Goal: Transaction & Acquisition: Obtain resource

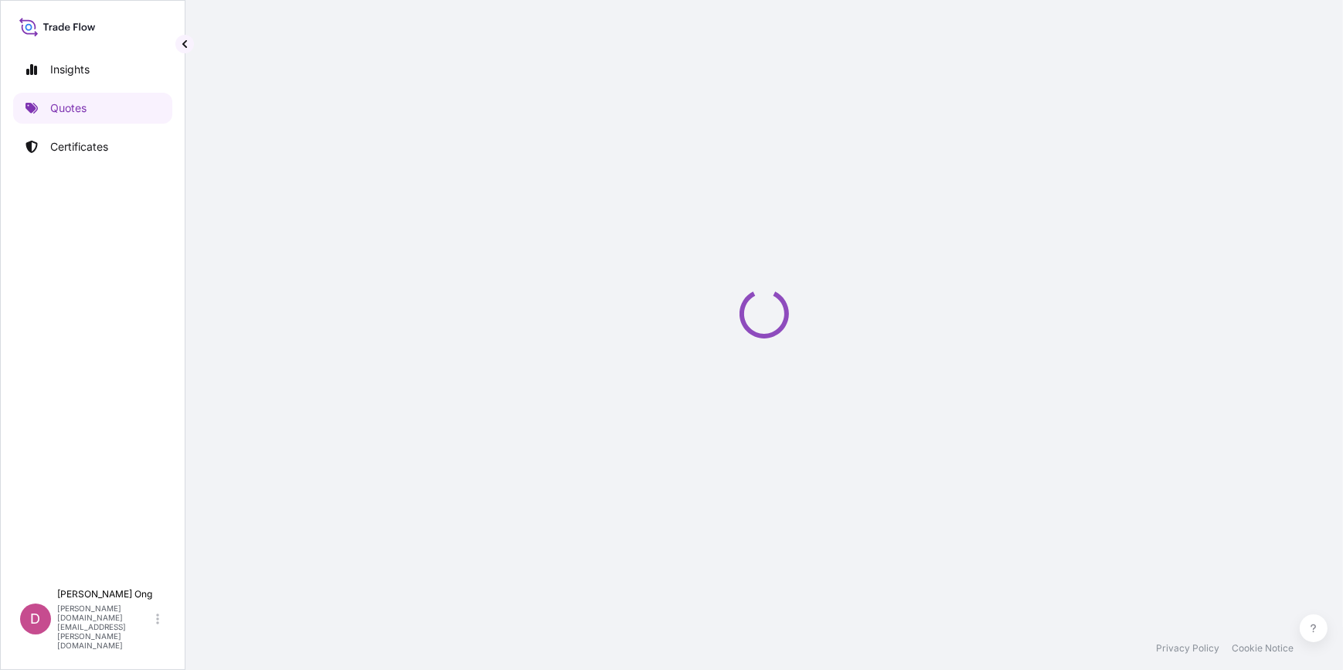
select select "Sea"
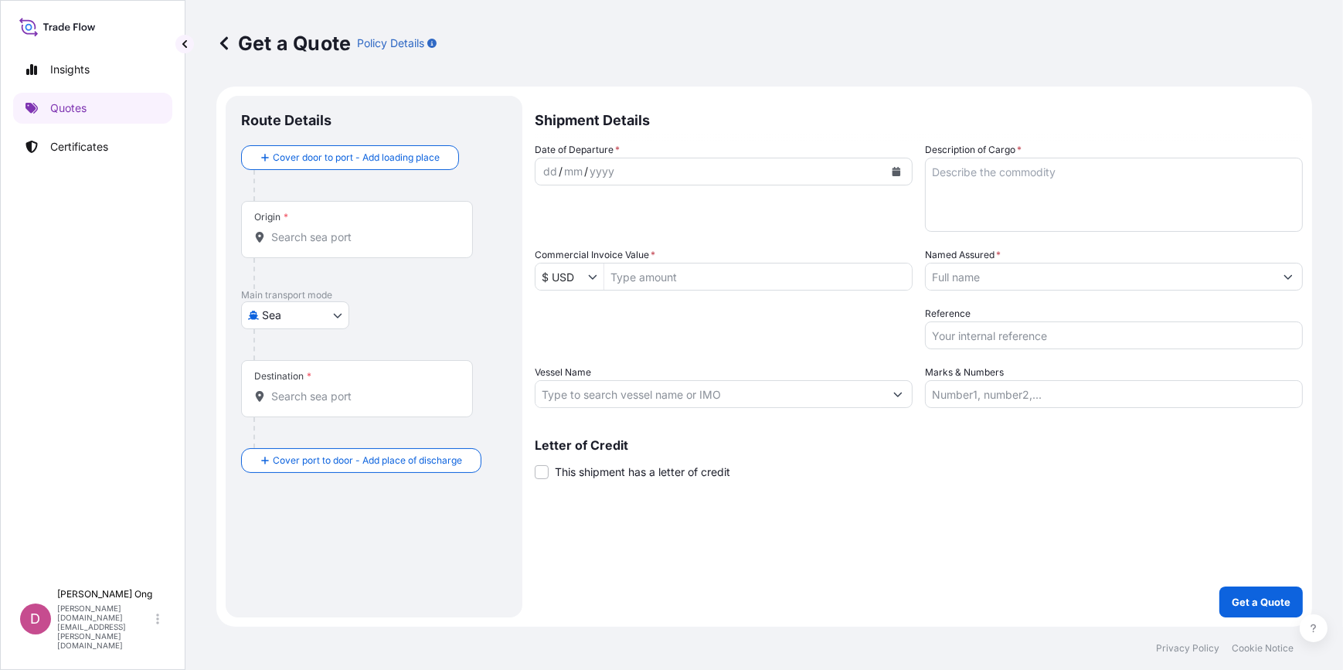
click at [726, 268] on input "Commercial Invoice Value *" at bounding box center [757, 277] width 307 height 28
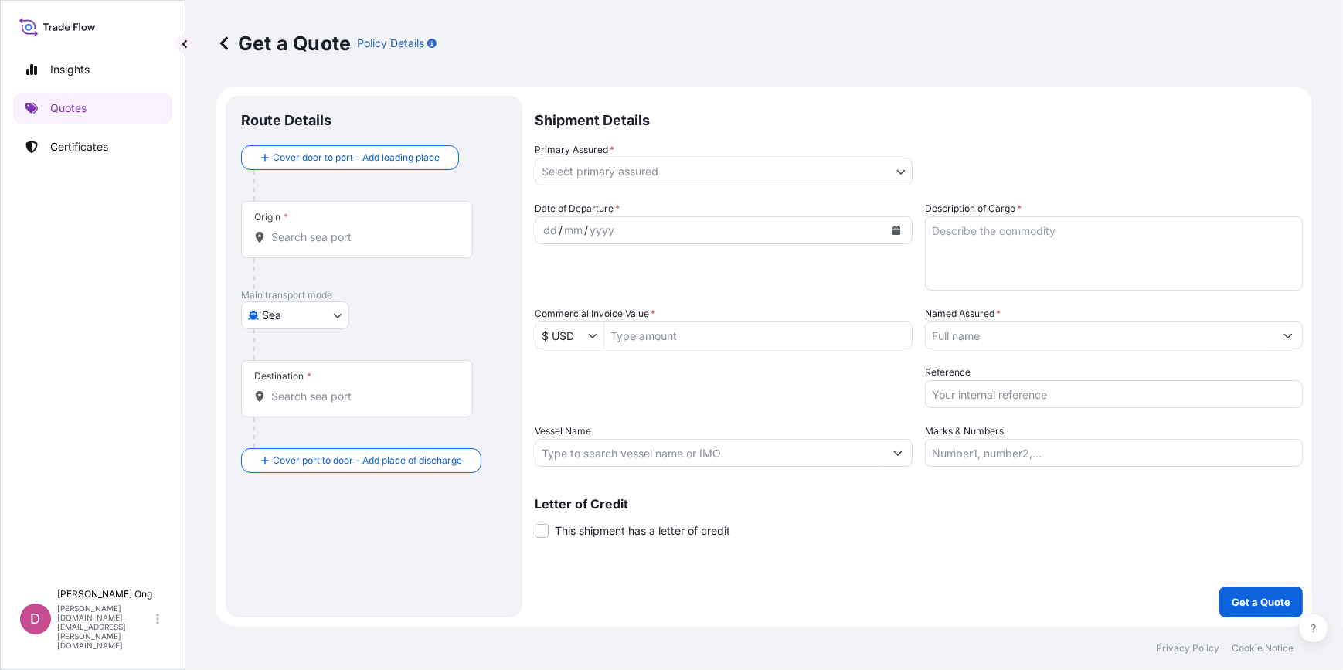
click at [679, 339] on input "Commercial Invoice Value *" at bounding box center [757, 335] width 307 height 28
paste input "610,678.63"
type input "610,678.63"
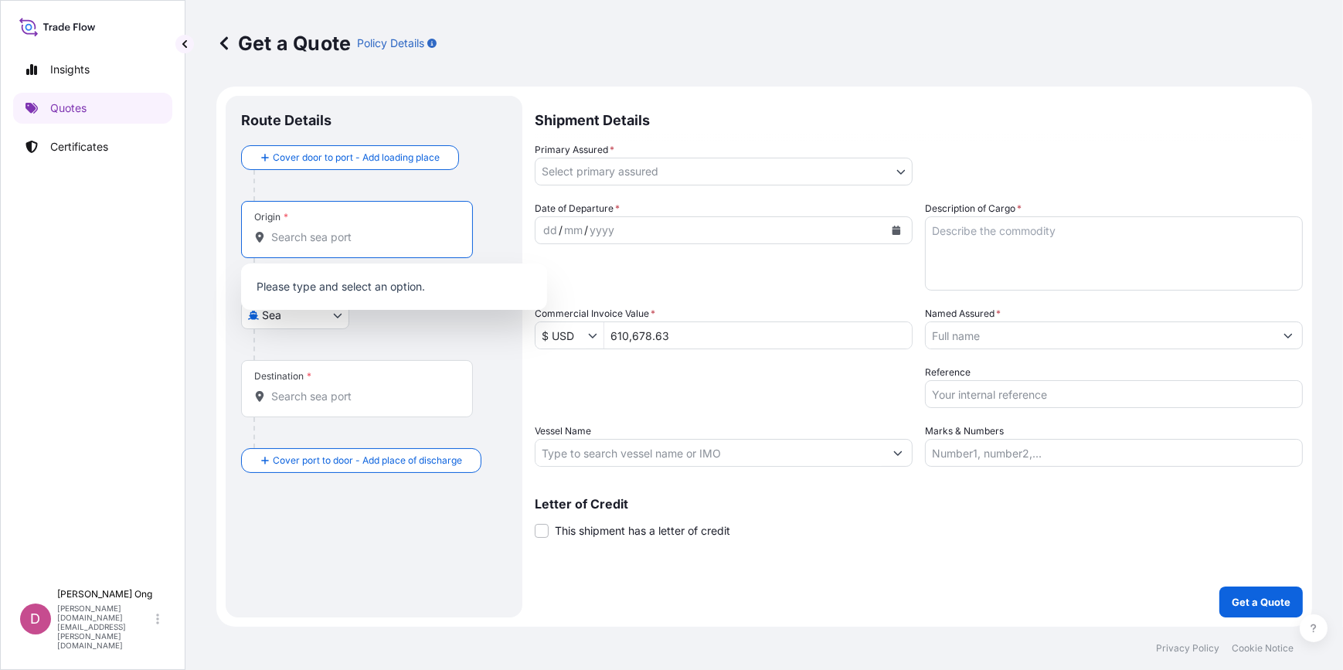
click at [376, 229] on input "Origin *" at bounding box center [362, 236] width 182 height 15
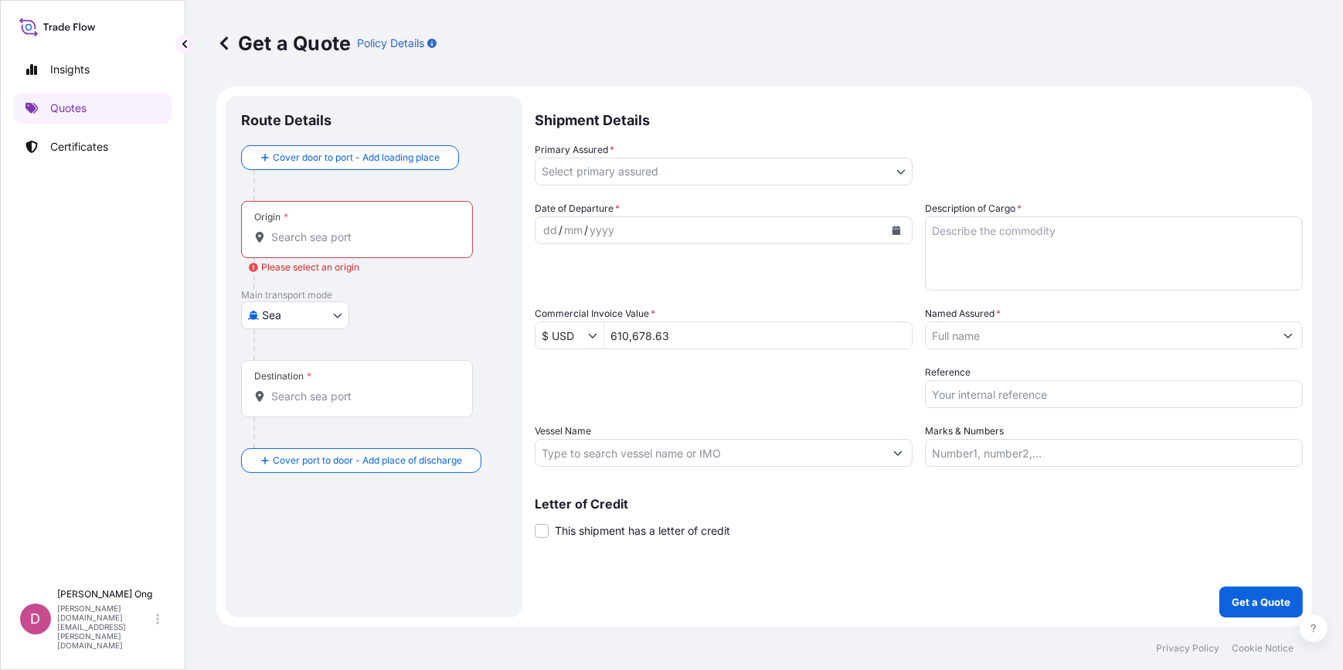
click at [334, 233] on input "Origin * Please select an origin" at bounding box center [362, 236] width 182 height 15
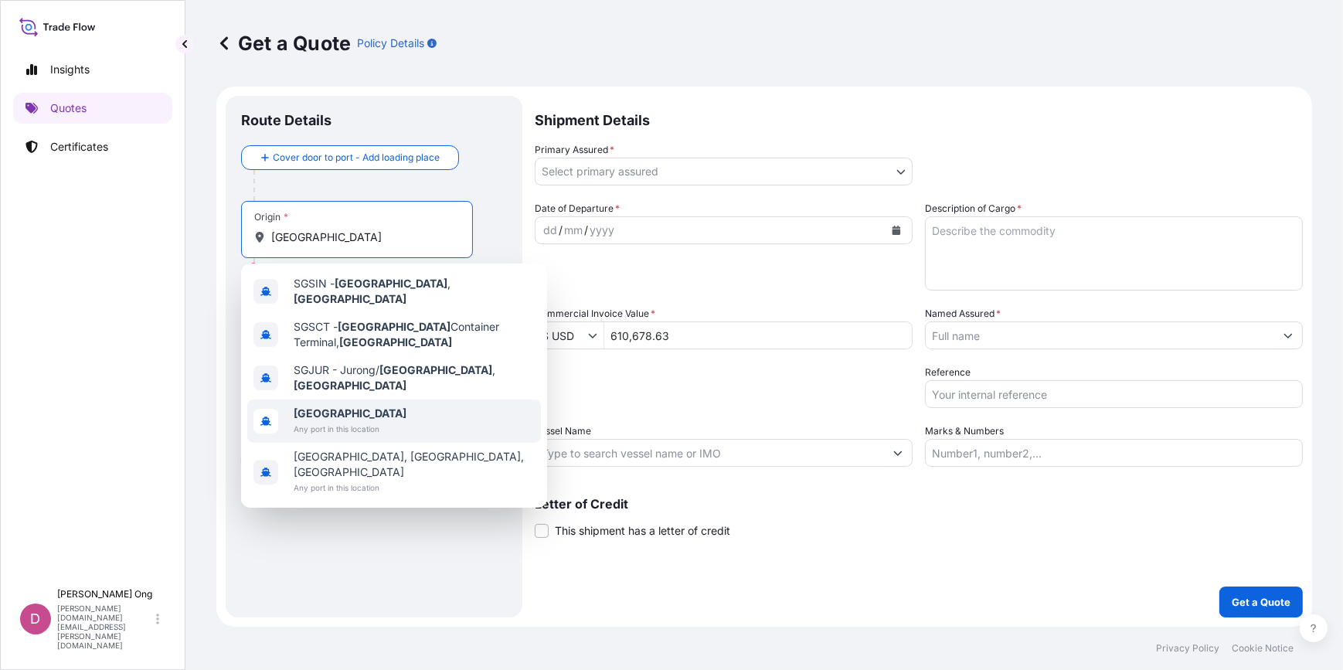
click at [319, 406] on b "[GEOGRAPHIC_DATA]" at bounding box center [350, 412] width 113 height 13
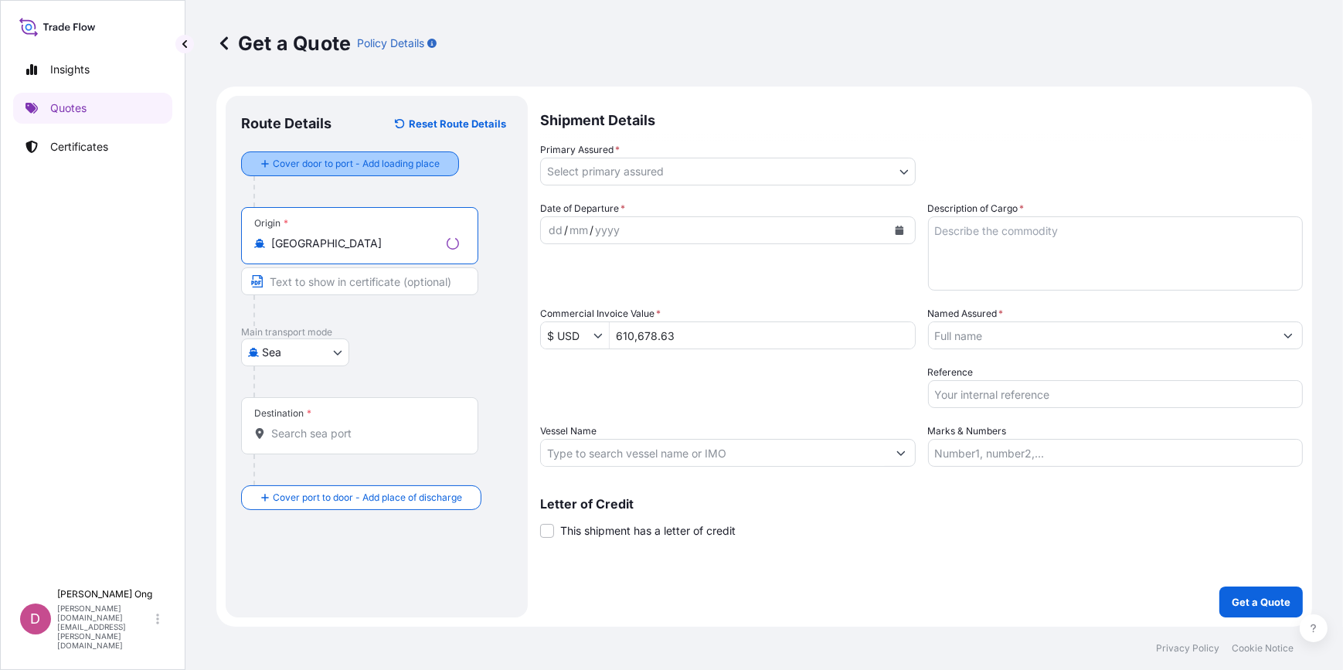
type input "[GEOGRAPHIC_DATA]"
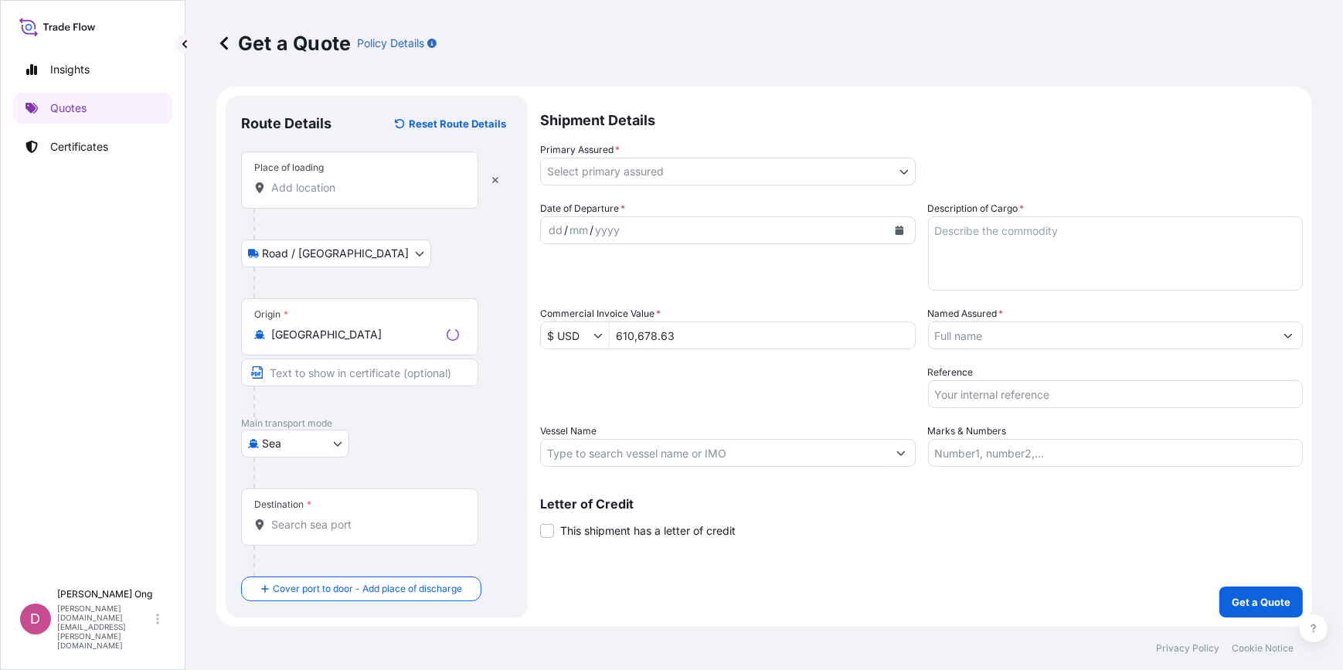
click at [351, 196] on div "Place of loading" at bounding box center [359, 179] width 237 height 57
click at [351, 195] on input "Place of loading" at bounding box center [365, 187] width 188 height 15
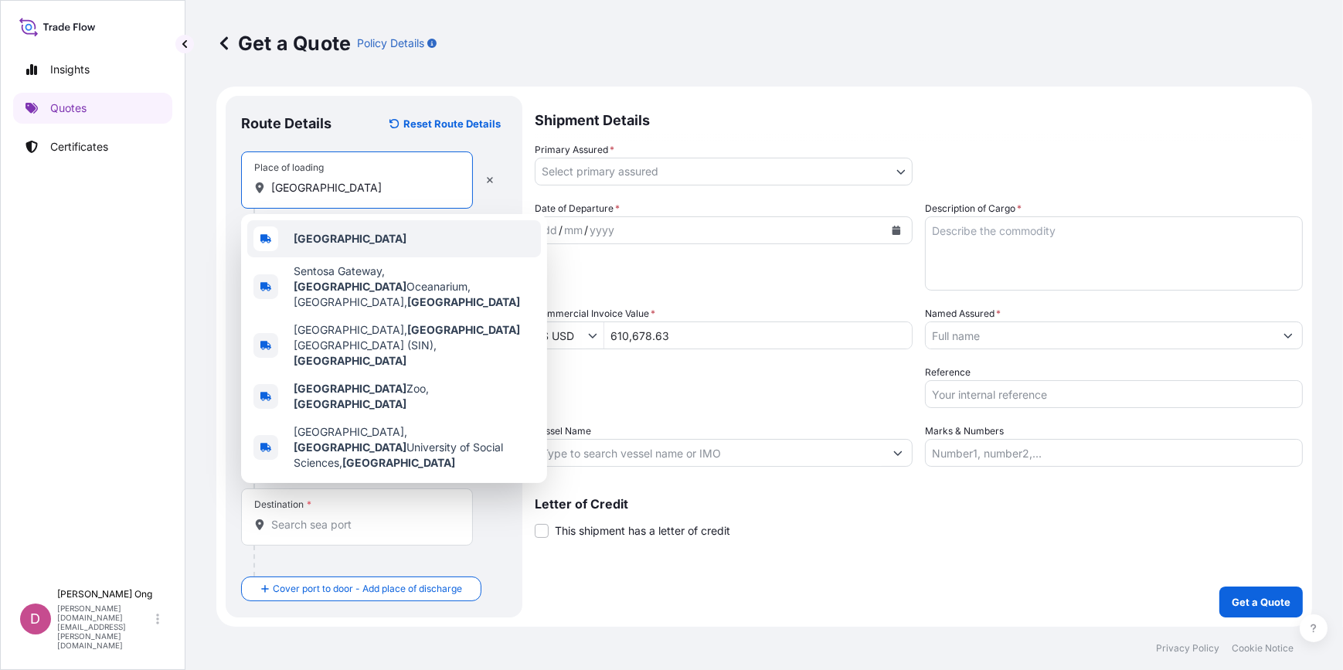
click at [355, 242] on div "[GEOGRAPHIC_DATA]" at bounding box center [394, 238] width 294 height 37
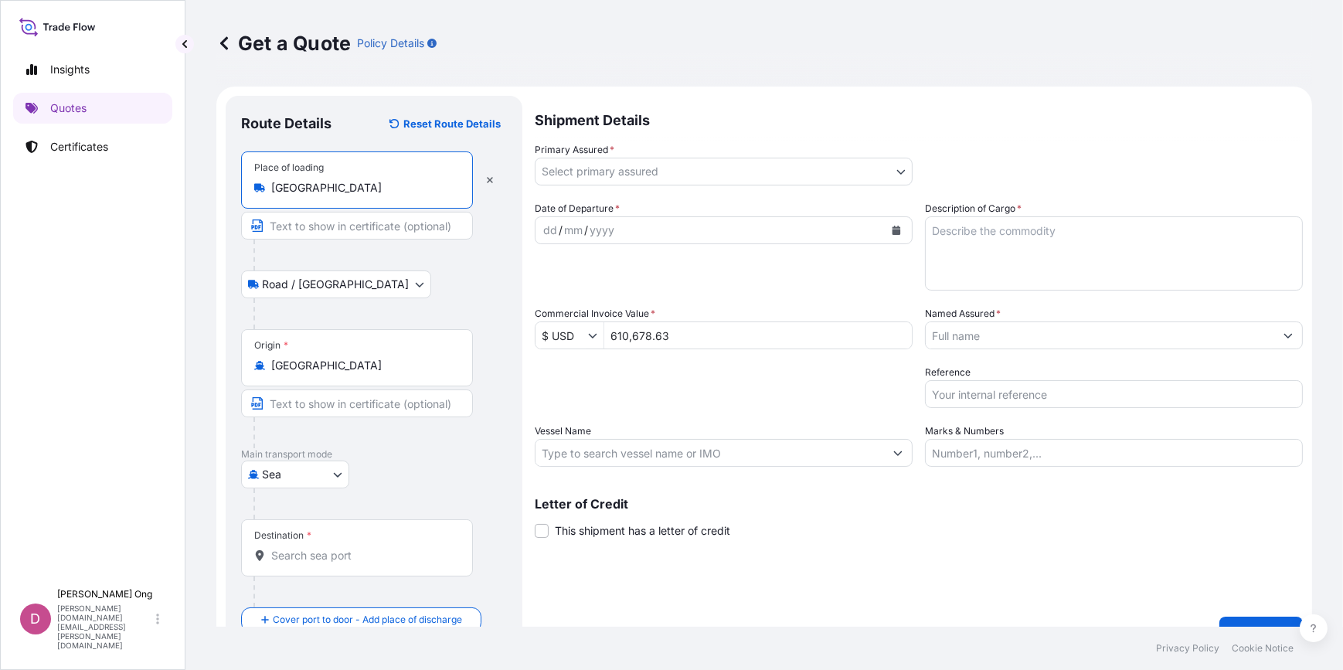
type input "[GEOGRAPHIC_DATA]"
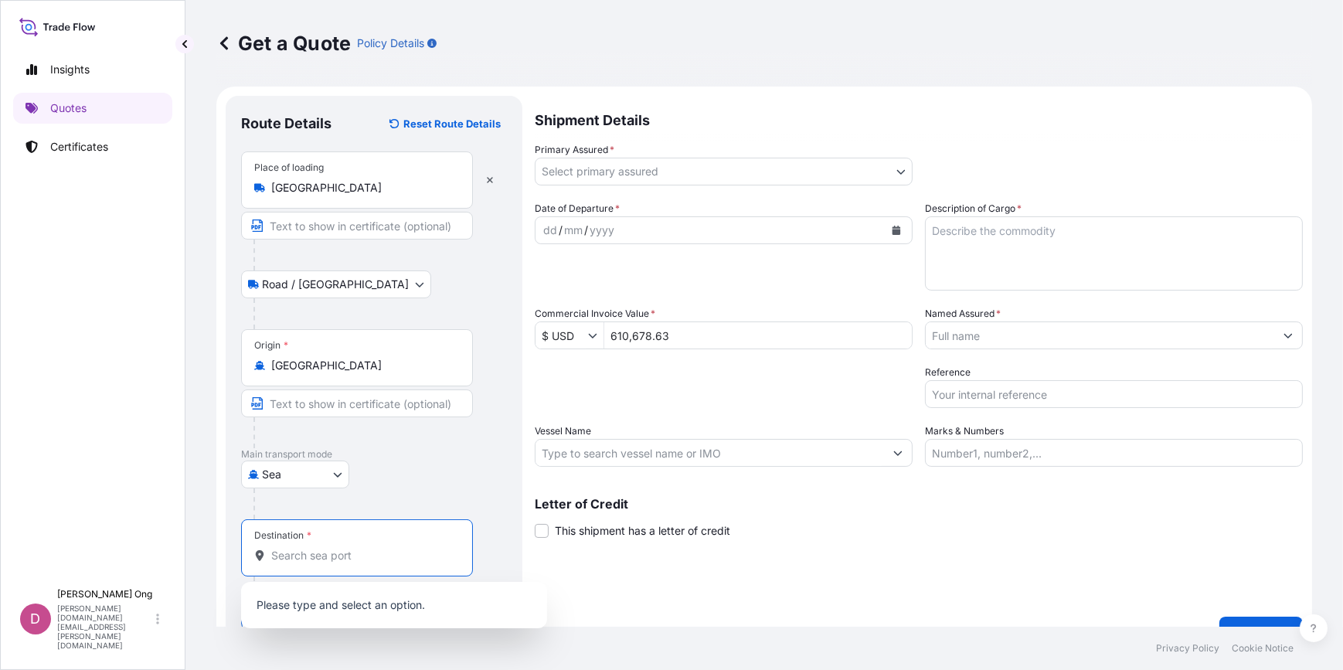
click at [341, 559] on input "Destination *" at bounding box center [362, 555] width 182 height 15
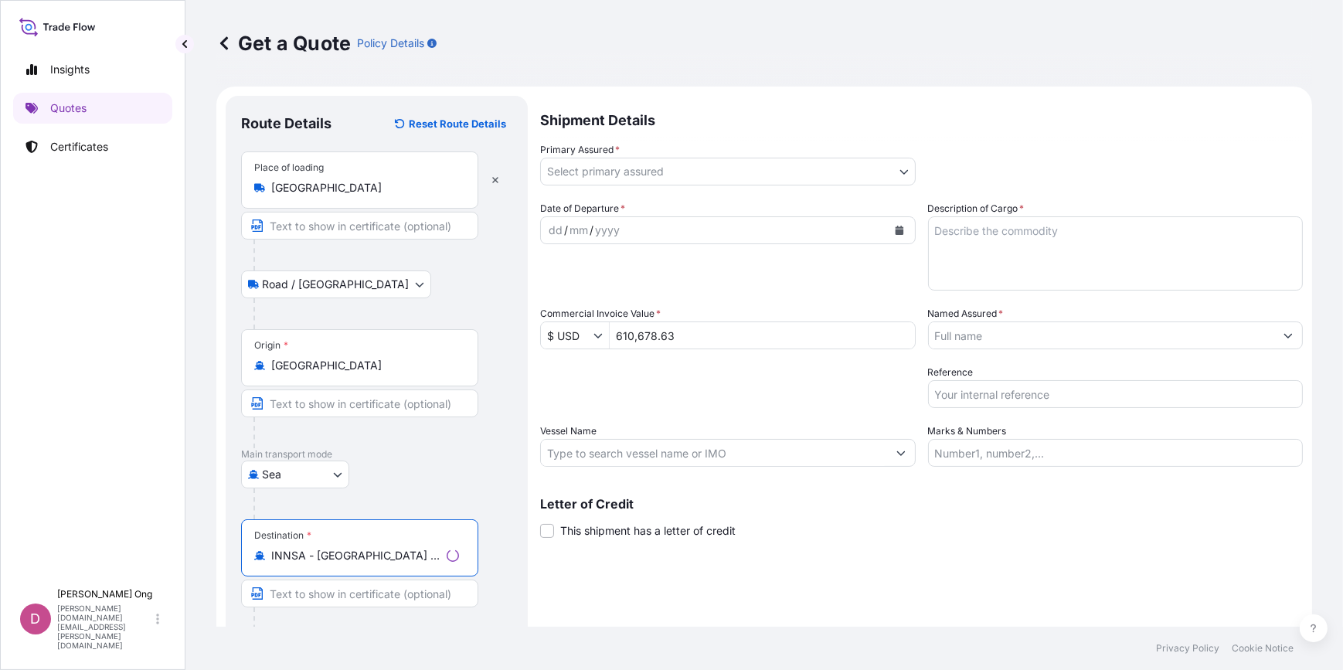
scroll to position [60, 0]
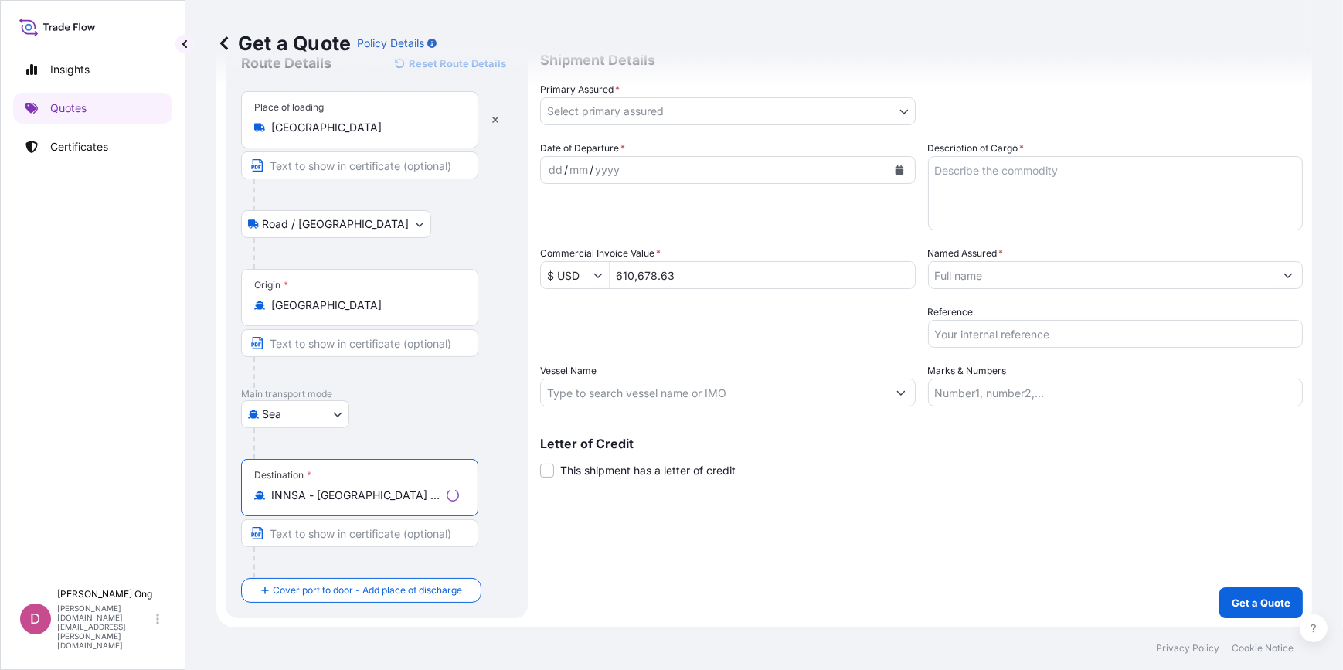
type input "INNSA - [GEOGRAPHIC_DATA] ([PERSON_NAME]), [GEOGRAPHIC_DATA]"
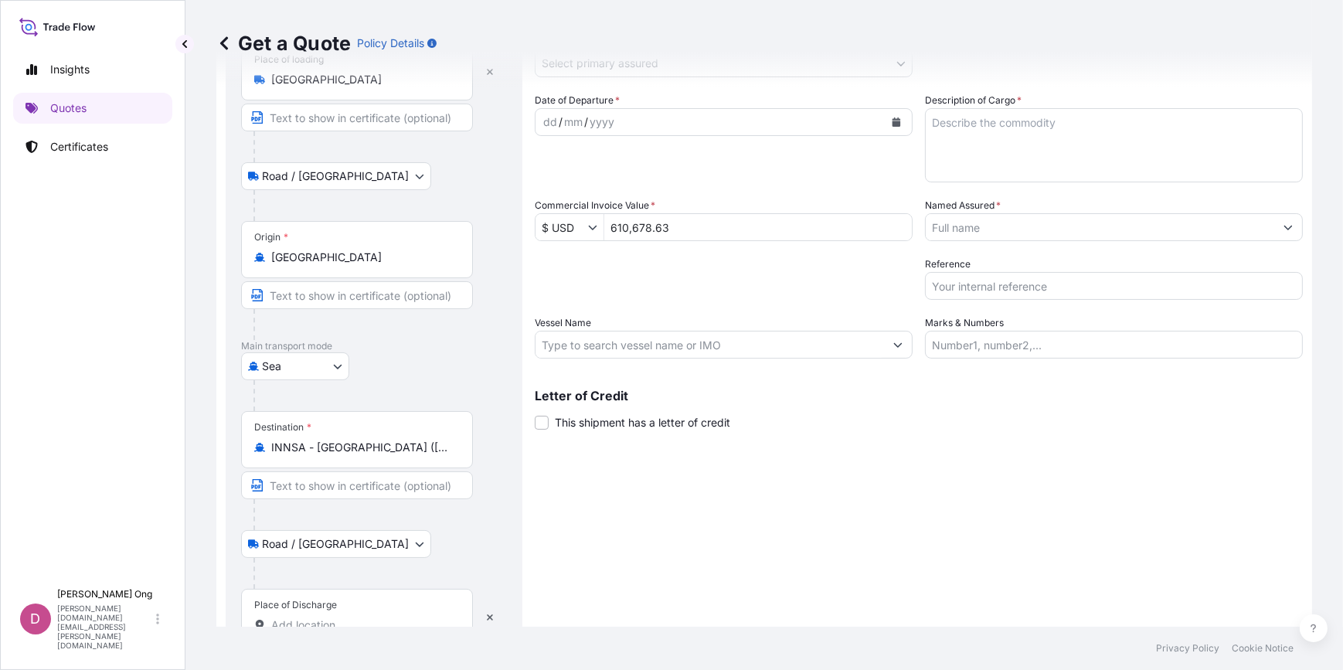
scroll to position [151, 0]
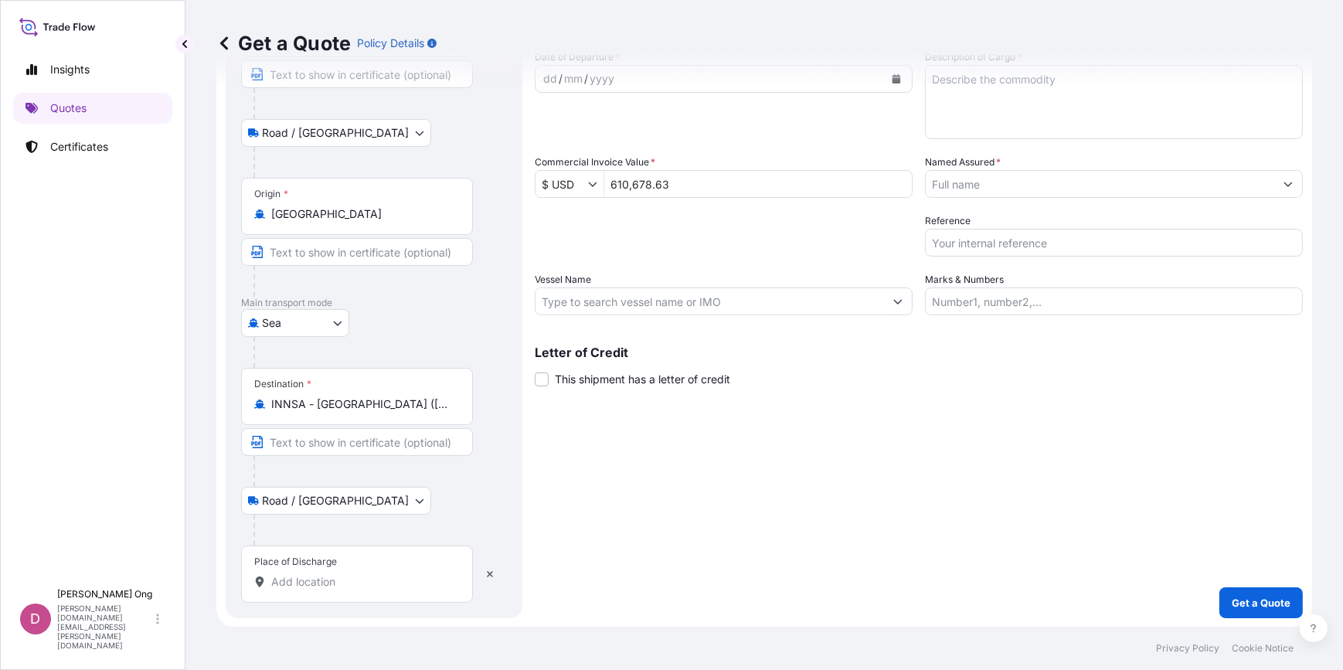
click at [324, 587] on input "Place of Discharge" at bounding box center [362, 581] width 182 height 15
paste input "NHAVA SHEVA"
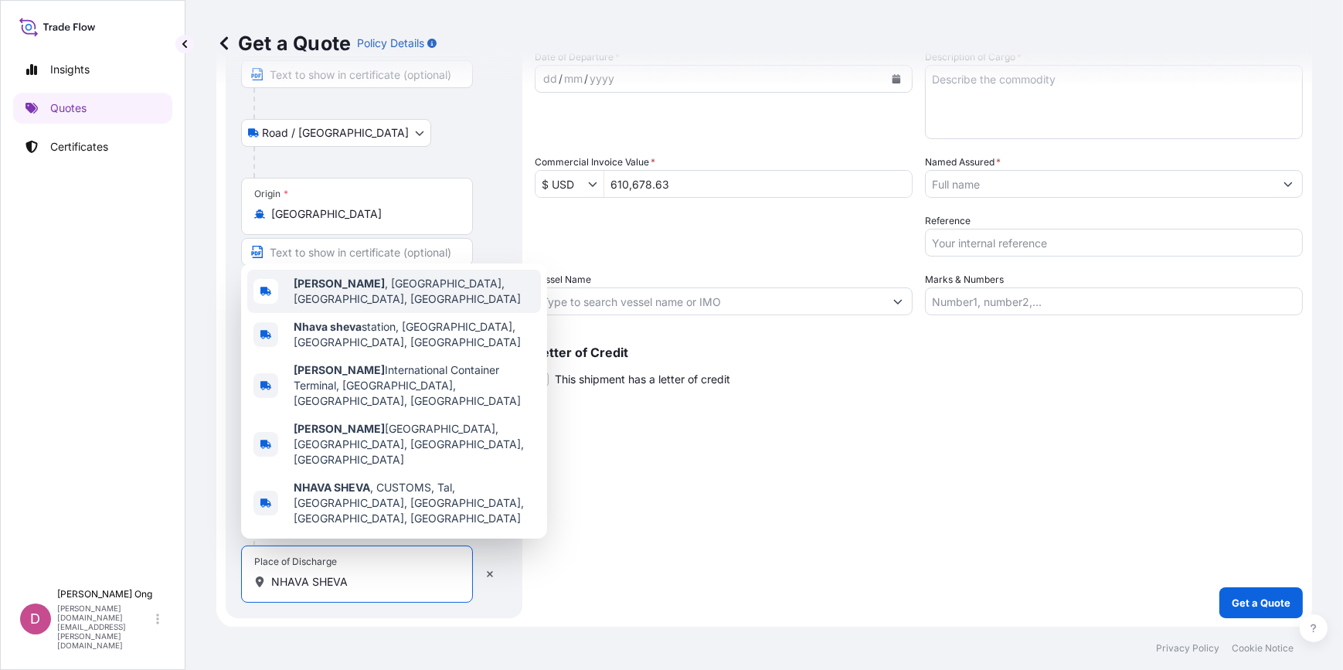
click at [382, 307] on span "[GEOGRAPHIC_DATA] , [GEOGRAPHIC_DATA], [GEOGRAPHIC_DATA], [GEOGRAPHIC_DATA]" at bounding box center [414, 291] width 241 height 31
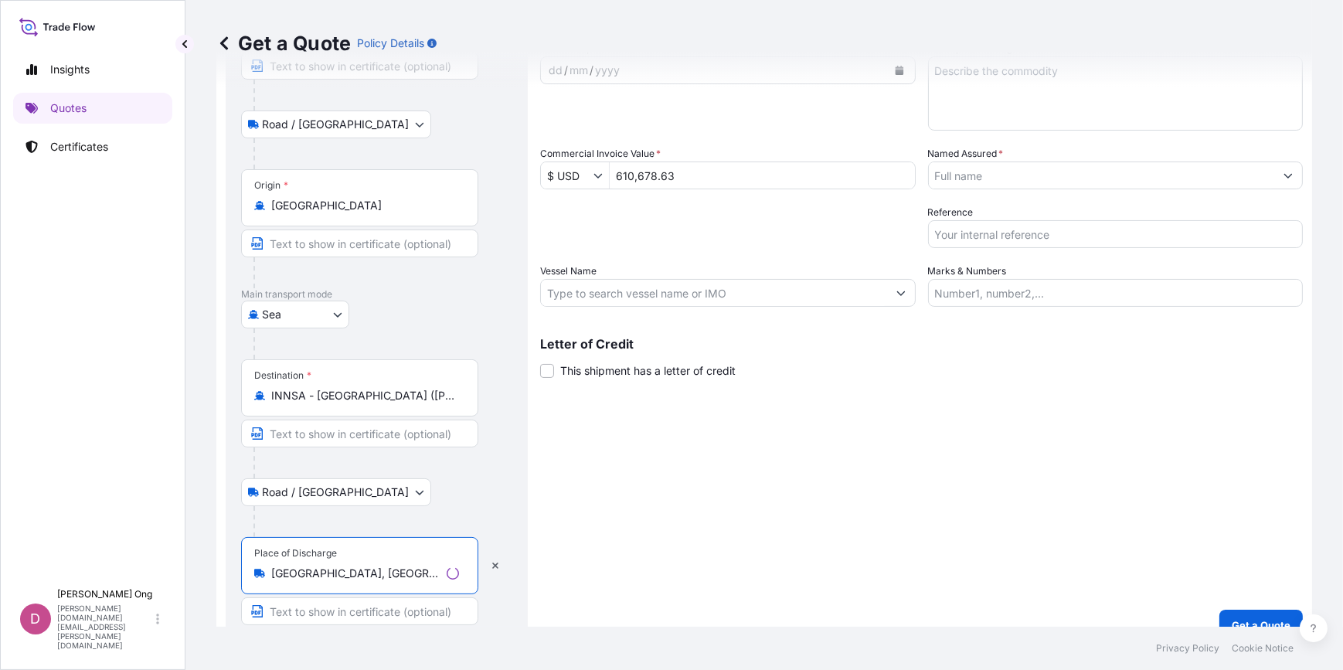
scroll to position [182, 0]
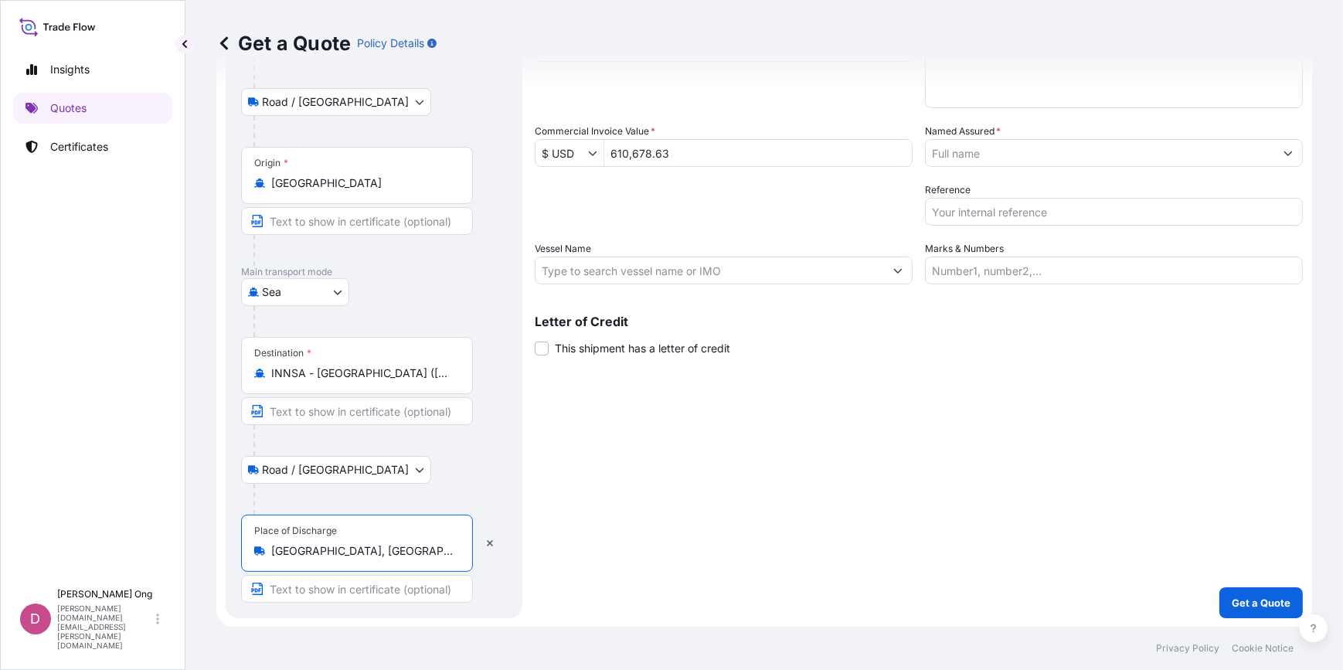
type input "[GEOGRAPHIC_DATA], [GEOGRAPHIC_DATA], [GEOGRAPHIC_DATA], [GEOGRAPHIC_DATA]"
click at [369, 586] on input "Text to appear on certificate" at bounding box center [357, 589] width 232 height 28
paste input "NHAVA SHEVA"
type input "NHAVA SHEVA"
click at [297, 411] on input "Text to appear on certificate" at bounding box center [357, 411] width 232 height 28
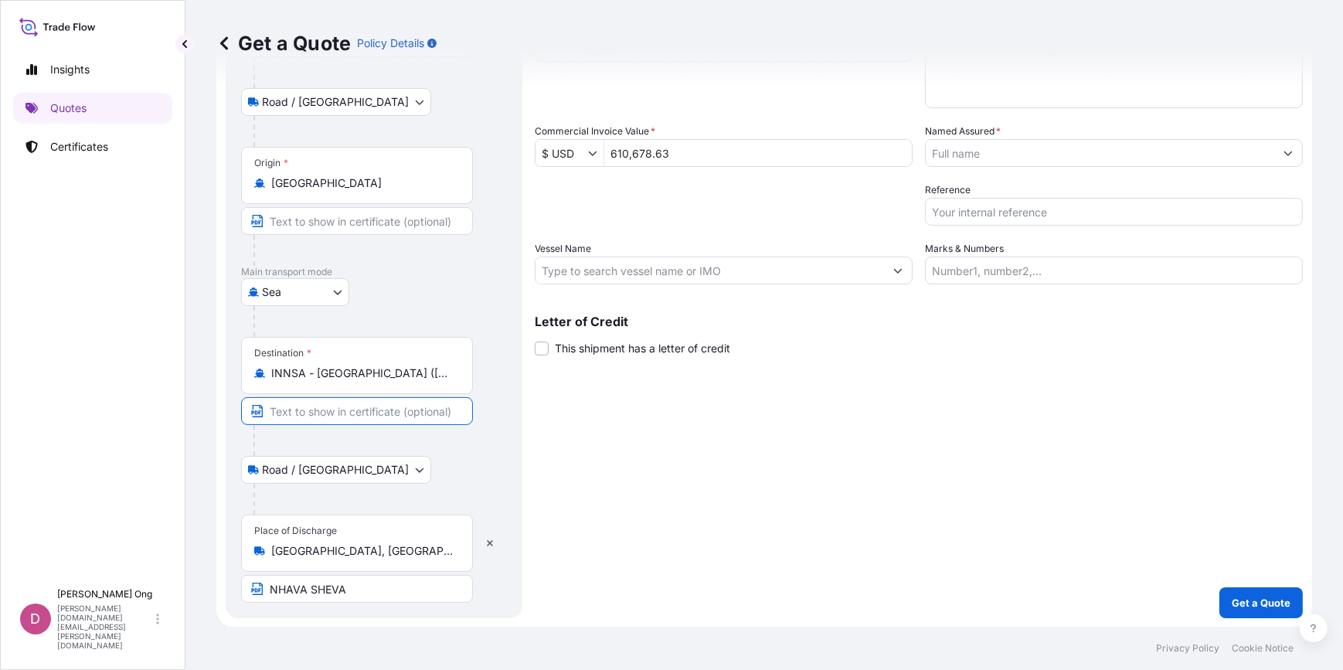
paste input "NHAVA SHEVA"
type input "NHAVA SHEVA, [GEOGRAPHIC_DATA]"
paste input "NHAVA SHEVA, [GEOGRAPHIC_DATA]"
type input "NHAVA SHEVA, [GEOGRAPHIC_DATA]"
click at [382, 589] on input "NHAVA SHEVA" at bounding box center [357, 589] width 232 height 28
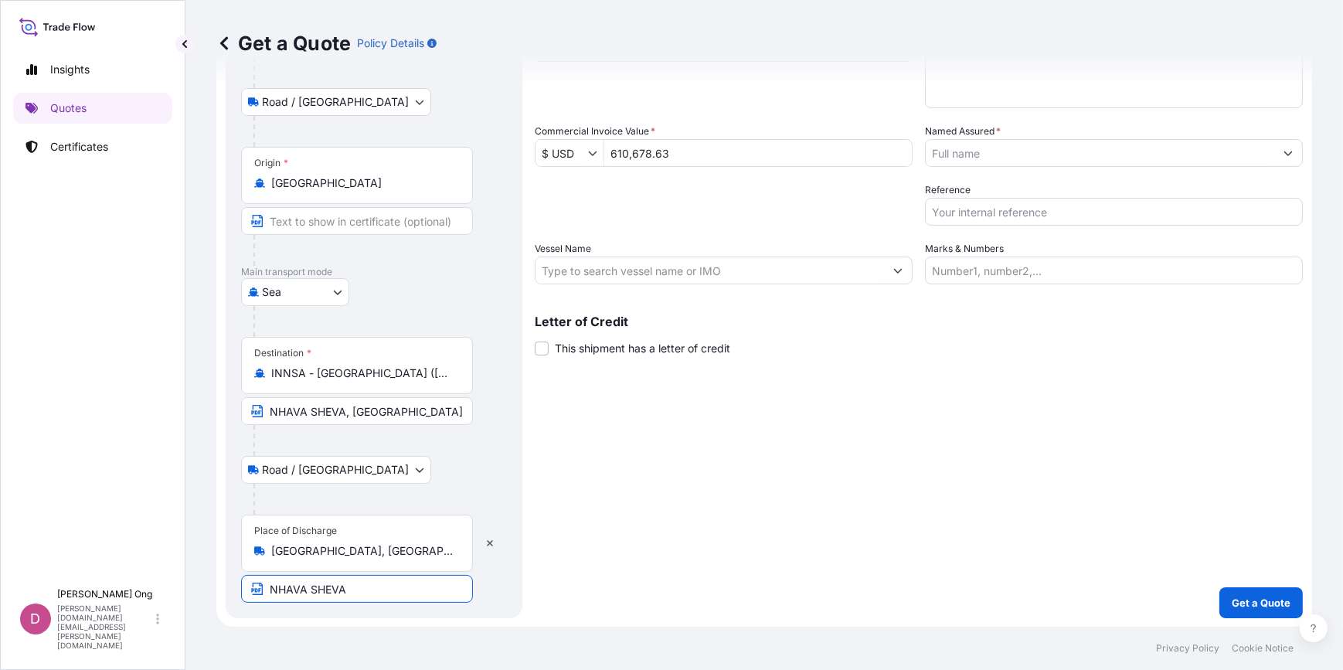
click at [382, 589] on input "NHAVA SHEVA" at bounding box center [357, 589] width 232 height 28
paste input ", [GEOGRAPHIC_DATA]"
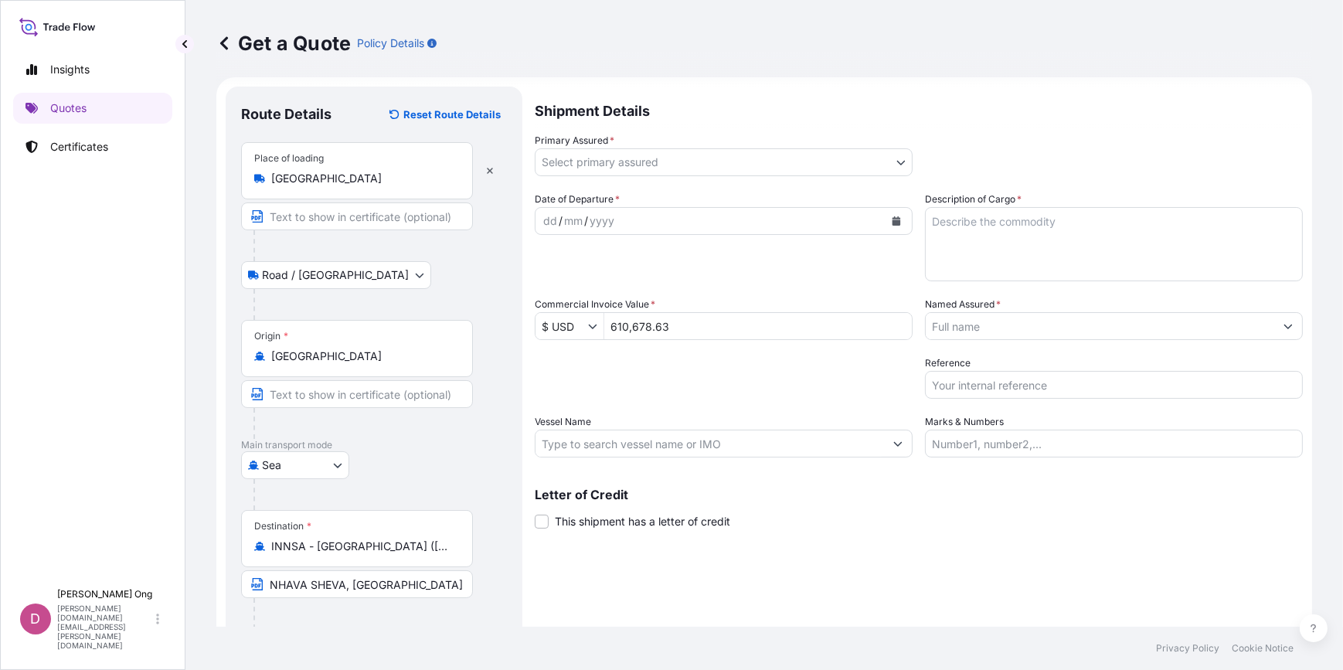
scroll to position [0, 0]
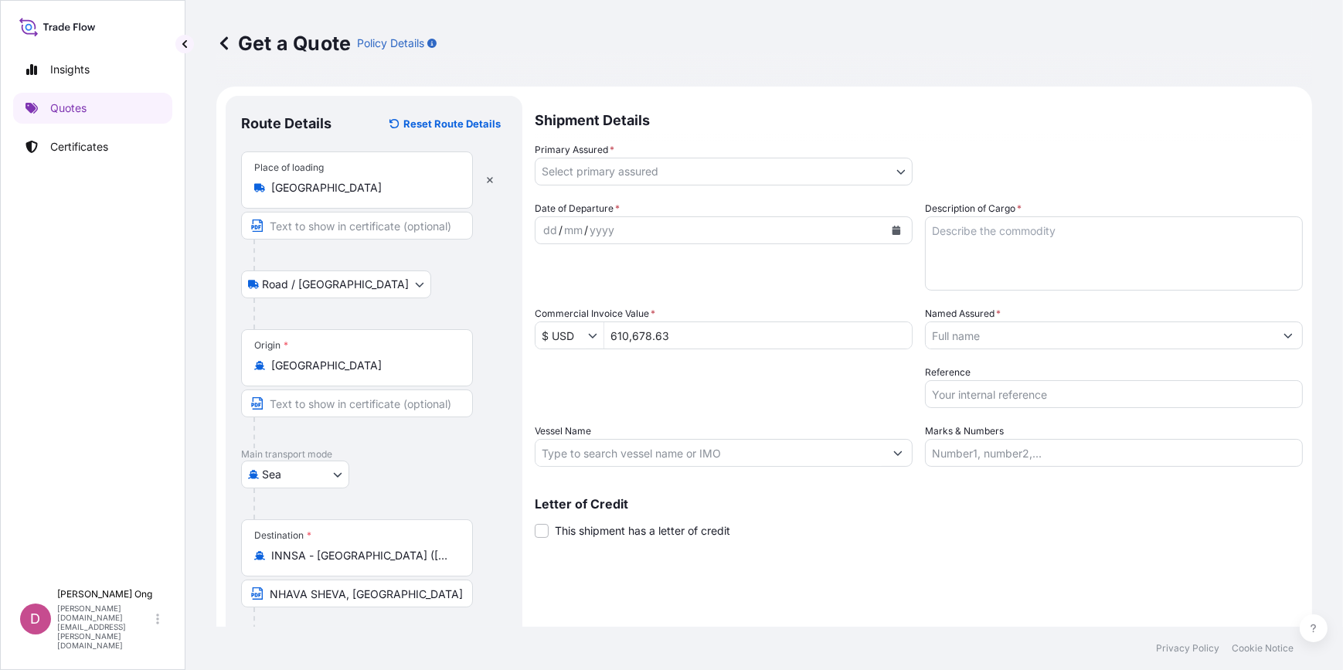
type input "NHAVA SHEVA, [GEOGRAPHIC_DATA]"
click at [321, 239] on input "Text to appear on certificate" at bounding box center [357, 226] width 232 height 28
type input "[GEOGRAPHIC_DATA]"
click at [295, 410] on input "Text to appear on certificate" at bounding box center [357, 403] width 232 height 28
paste input "[GEOGRAPHIC_DATA]"
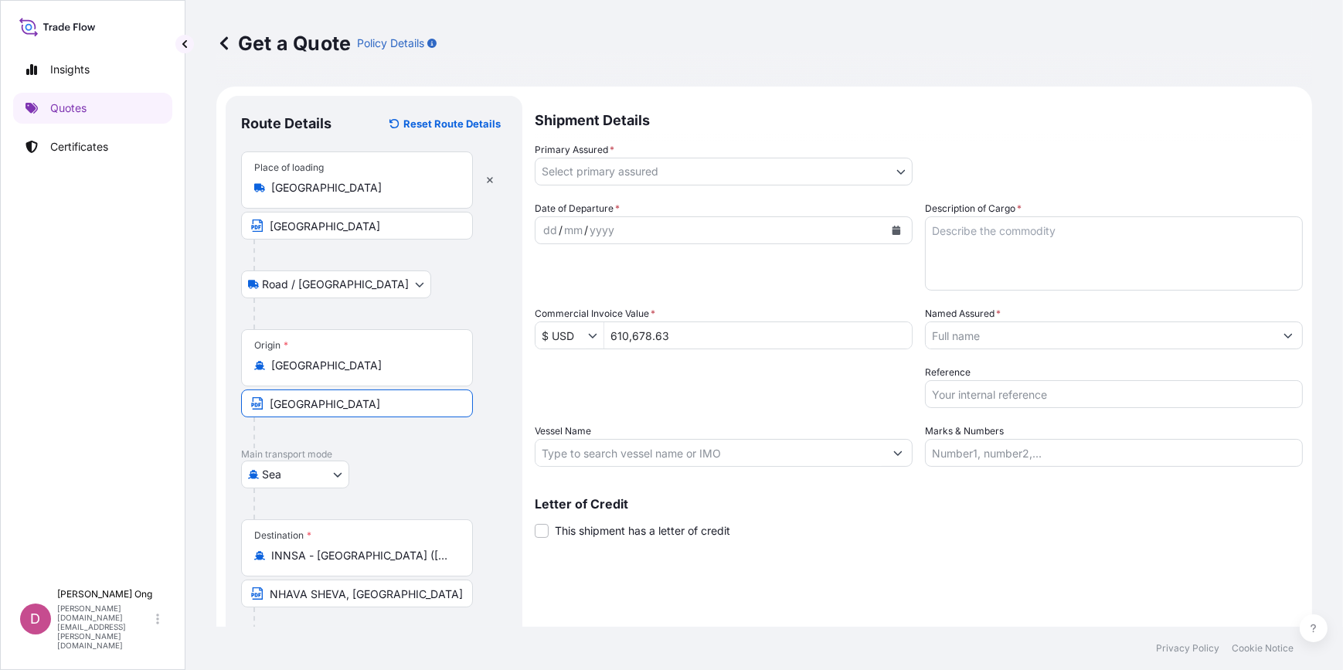
type input "[GEOGRAPHIC_DATA]"
click at [834, 172] on body "Insights Quotes Certificates D [PERSON_NAME] [PERSON_NAME][DOMAIN_NAME][EMAIL_A…" at bounding box center [671, 335] width 1343 height 670
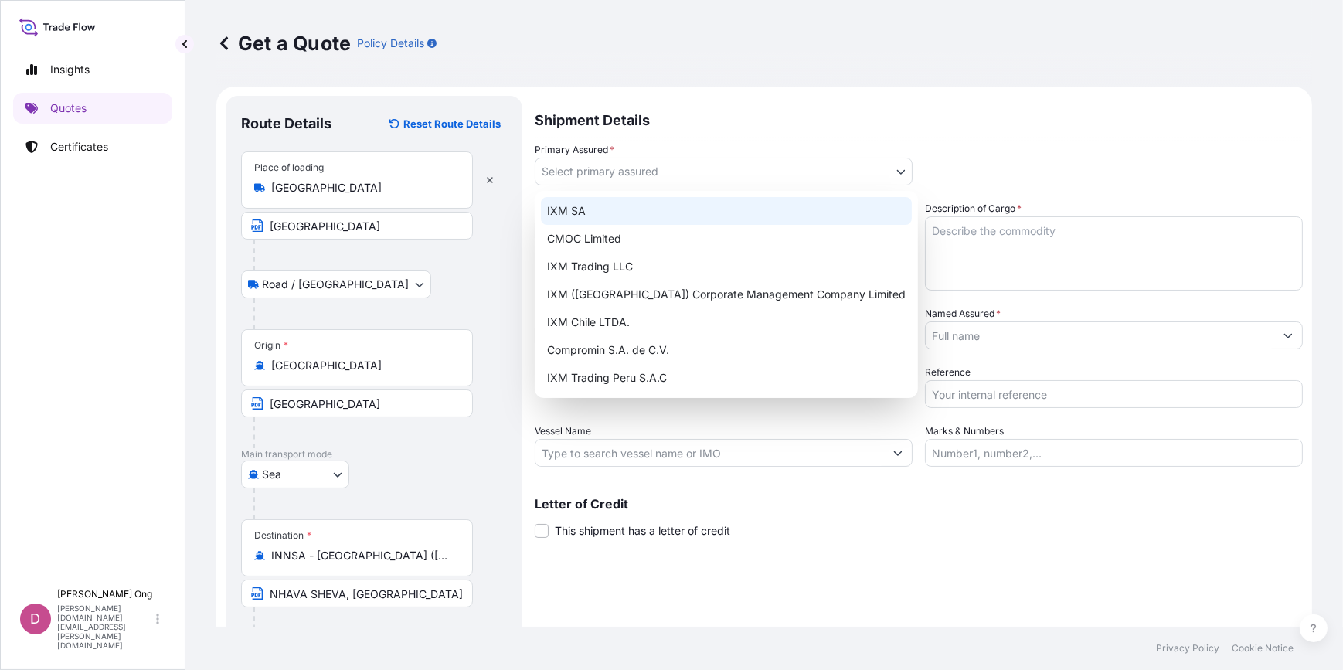
click at [745, 203] on div "IXM SA" at bounding box center [726, 211] width 371 height 28
select select "31846"
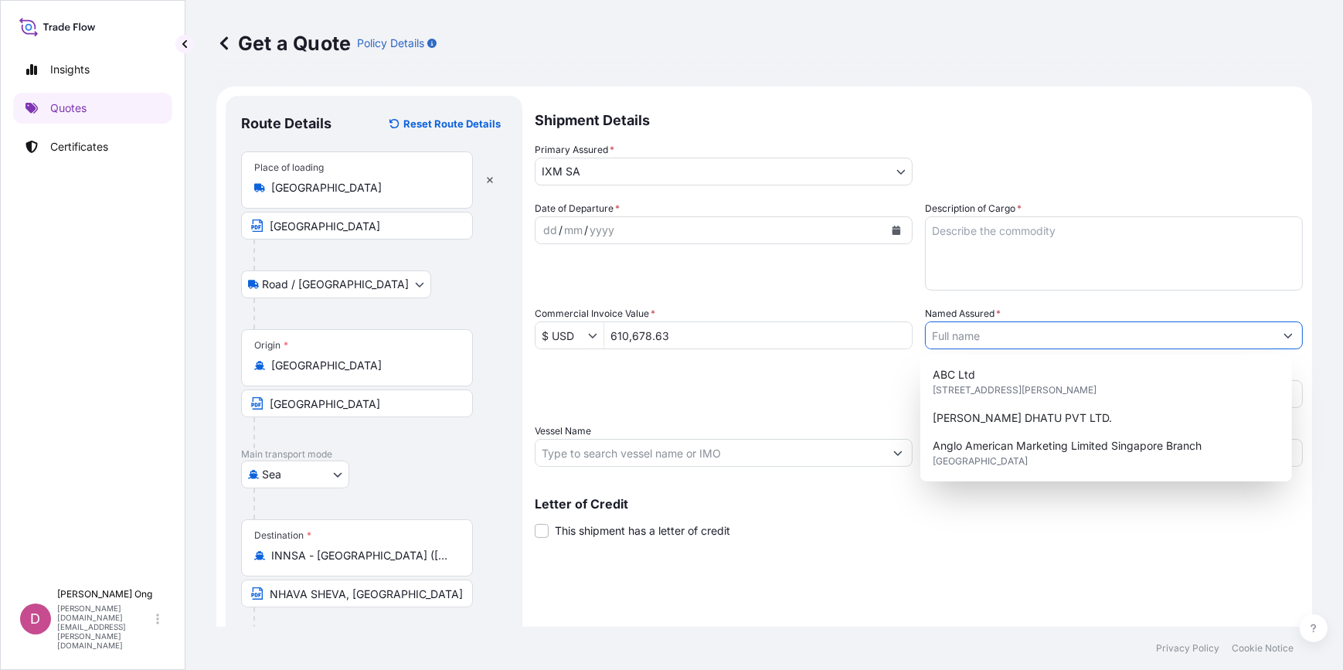
click at [993, 333] on input "Named Assured *" at bounding box center [1099, 335] width 348 height 28
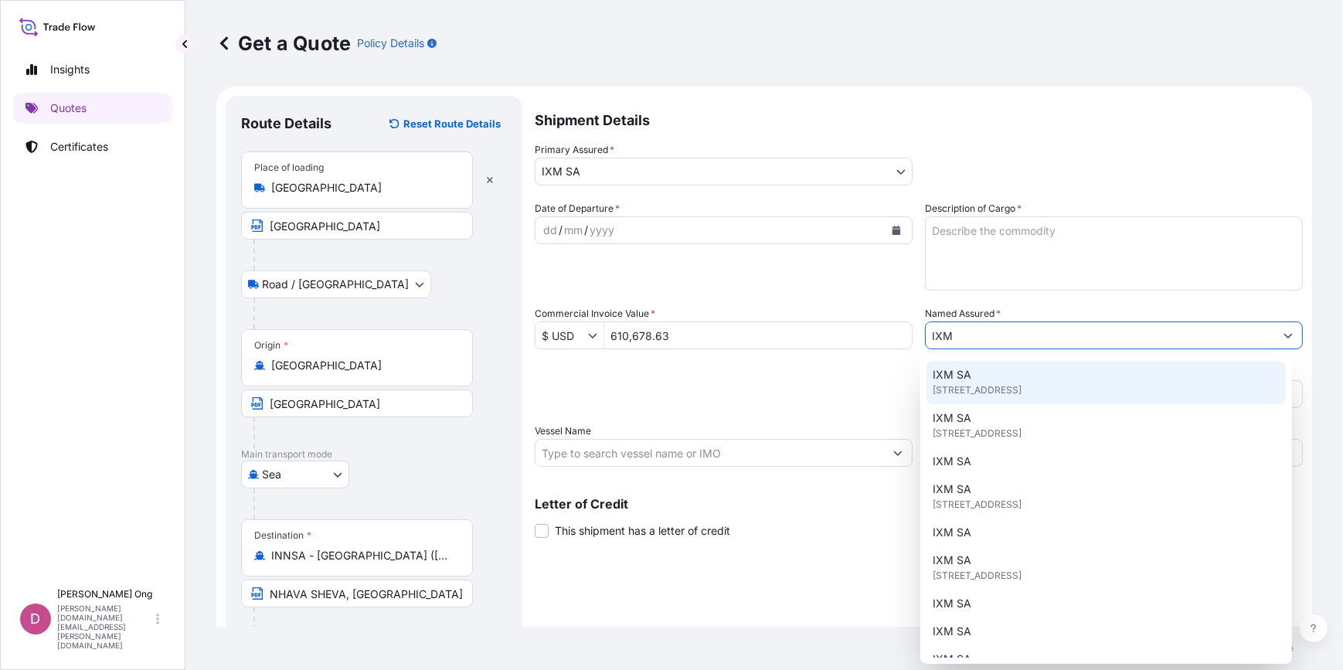
click at [996, 377] on div "IXM SA [STREET_ADDRESS]" at bounding box center [1105, 382] width 358 height 43
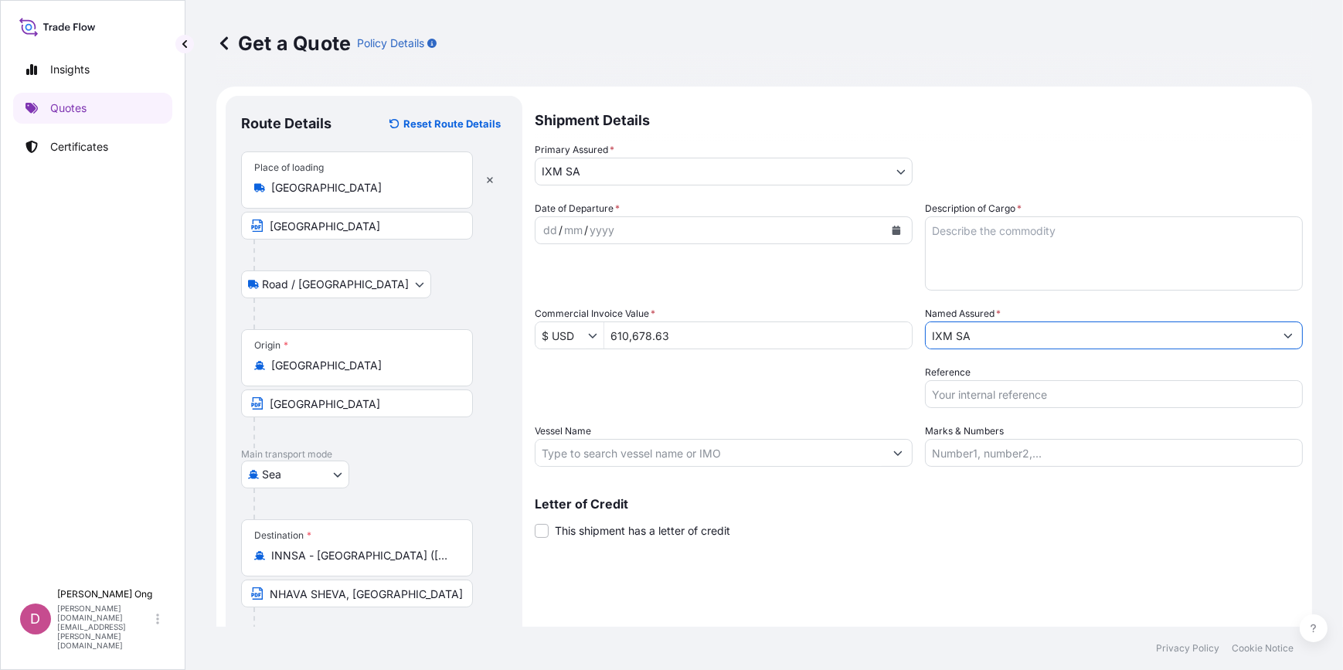
type input "IXM SA"
click at [896, 230] on button "Calendar" at bounding box center [896, 230] width 25 height 25
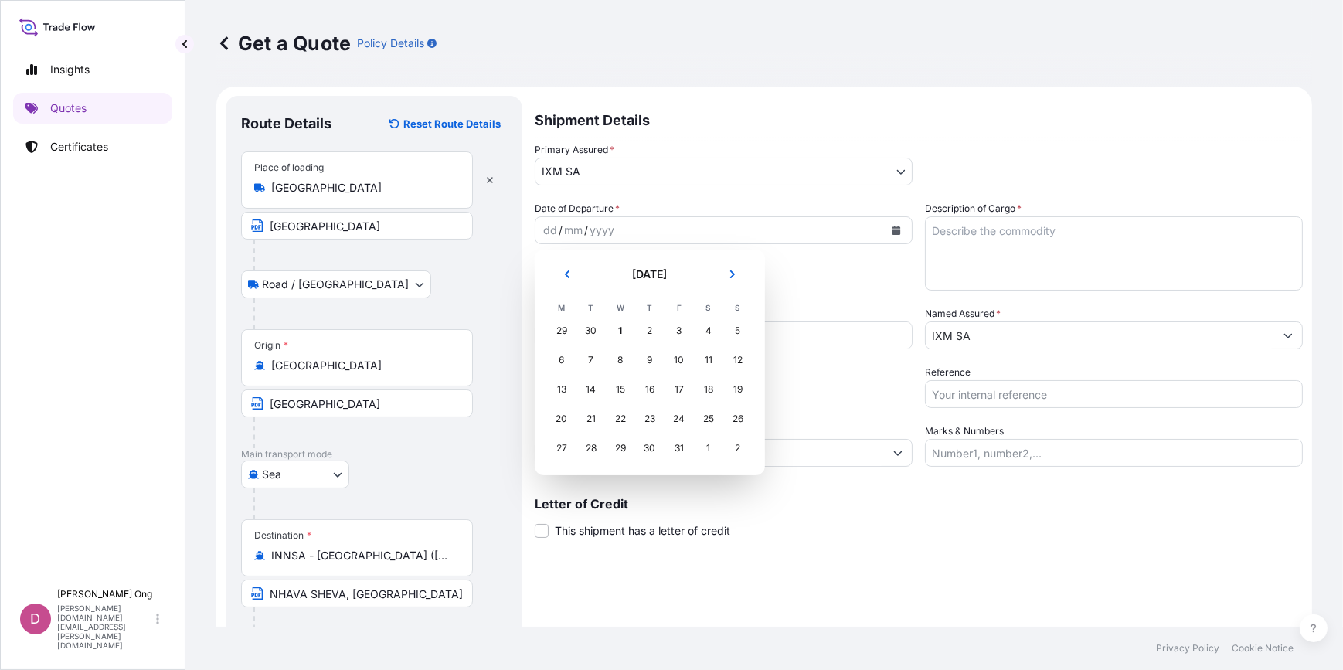
click at [559, 327] on div "29" at bounding box center [562, 331] width 28 height 28
click at [572, 274] on button "Previous" at bounding box center [567, 274] width 34 height 25
click at [564, 449] on div "29" at bounding box center [562, 448] width 28 height 28
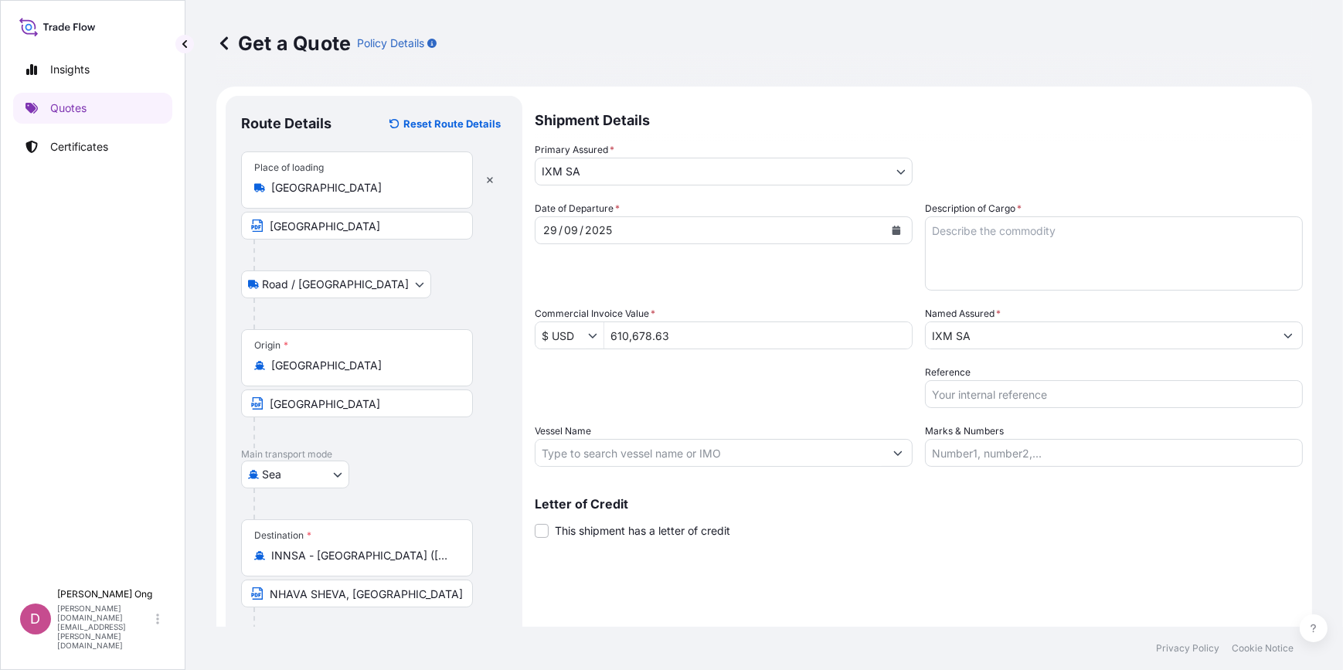
click at [724, 402] on div "Packing Category Type to search a container mode Please select a primary mode o…" at bounding box center [724, 386] width 378 height 43
click at [610, 458] on input "Vessel Name" at bounding box center [709, 453] width 348 height 28
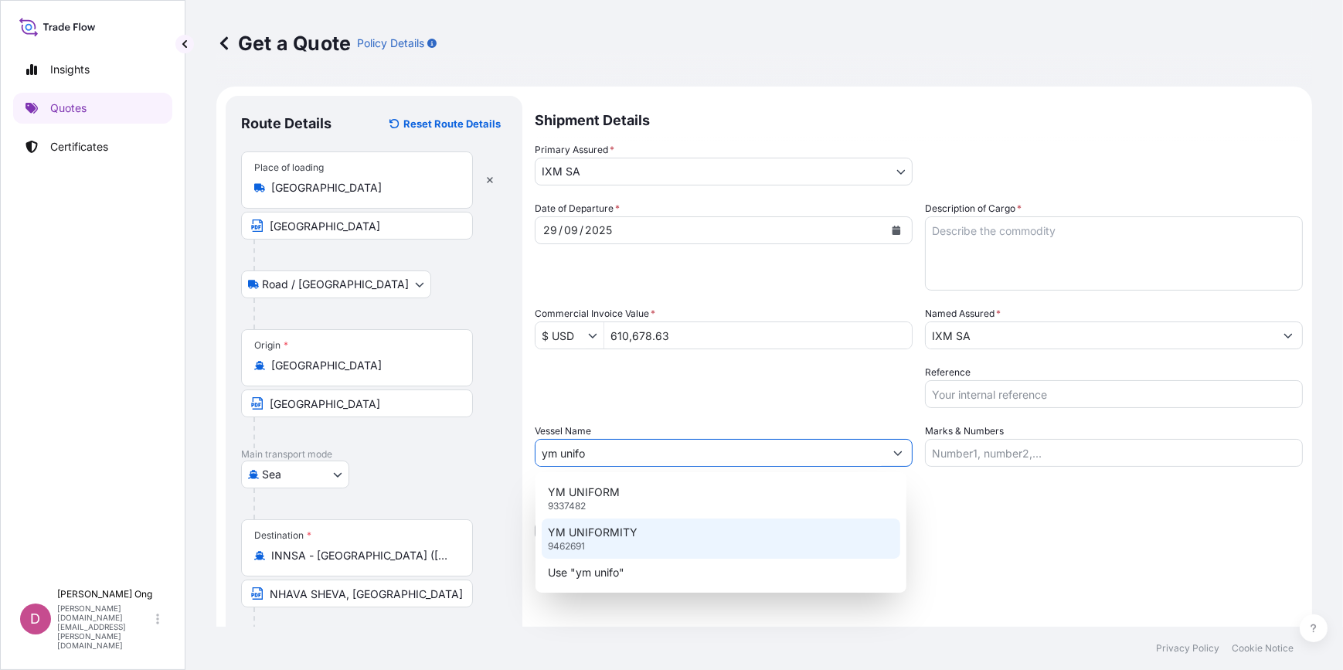
click at [618, 529] on p "YM UNIFORMITY" at bounding box center [593, 532] width 90 height 15
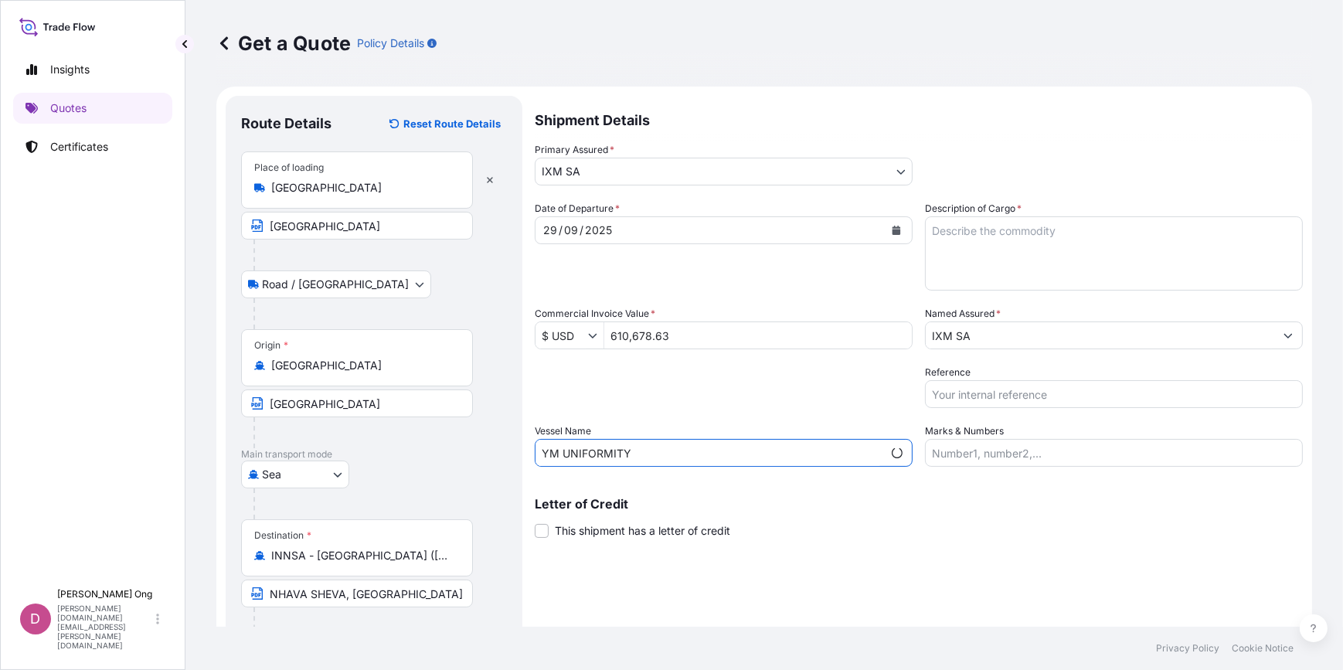
type input "YM UNIFORMITY"
click at [642, 525] on span "This shipment has a letter of credit" at bounding box center [642, 530] width 175 height 15
click at [535, 522] on input "This shipment has a letter of credit" at bounding box center [535, 522] width 0 height 0
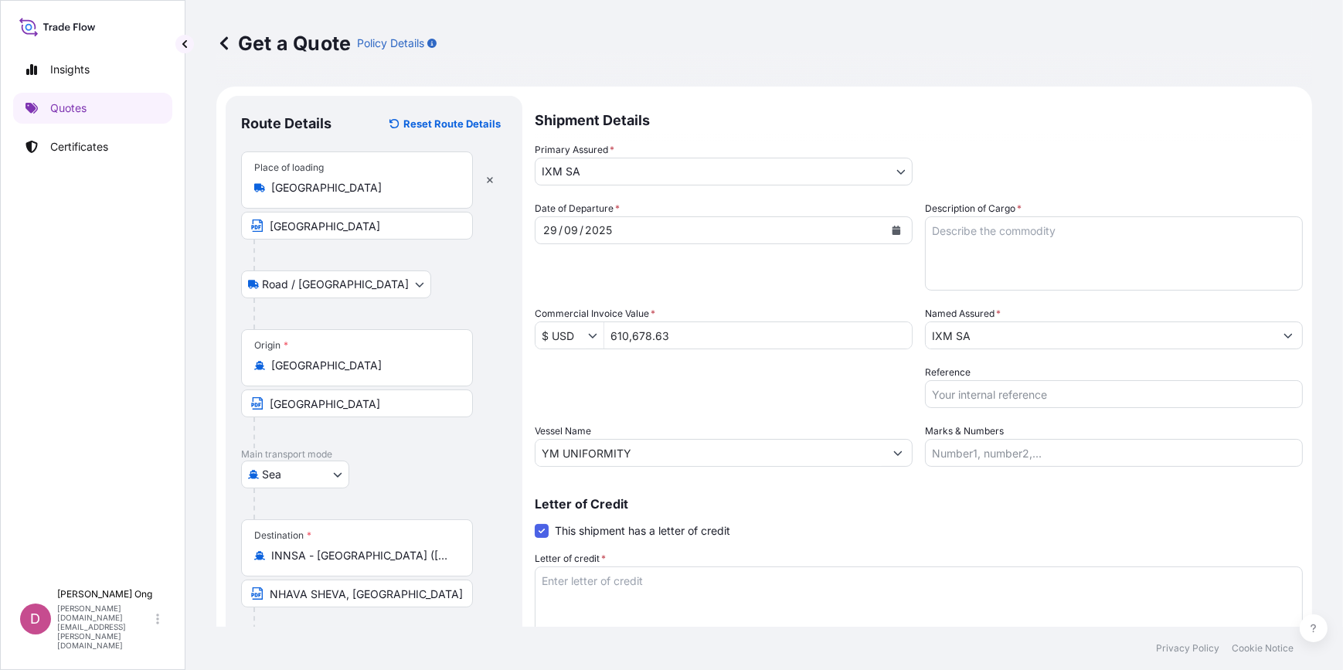
click at [657, 527] on span "This shipment has a letter of credit" at bounding box center [642, 530] width 175 height 15
click at [535, 522] on input "This shipment has a letter of credit" at bounding box center [535, 522] width 0 height 0
click at [1105, 236] on textarea "Description of Cargo *" at bounding box center [1114, 253] width 378 height 74
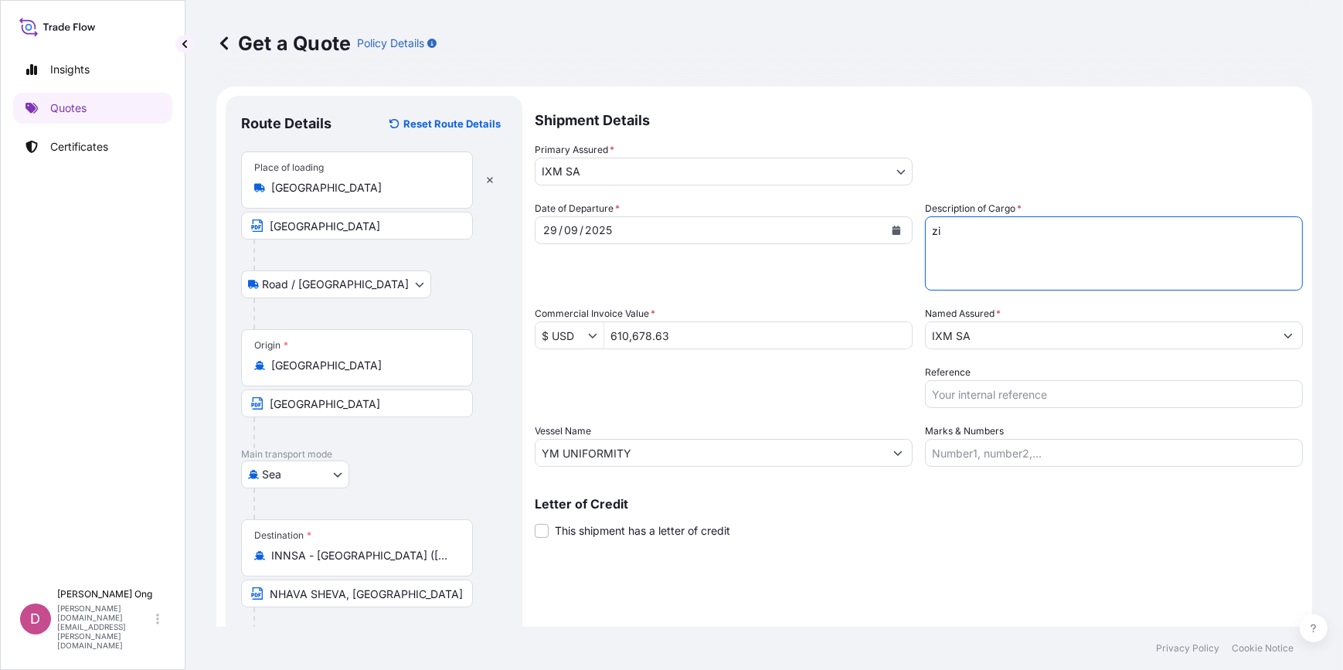
type textarea "z"
paste textarea "FOR 110 PERCENT OF INVOICE VALUE SHOWING CLAIMS PAYABLE IN DESTINATION COUNTRY,…"
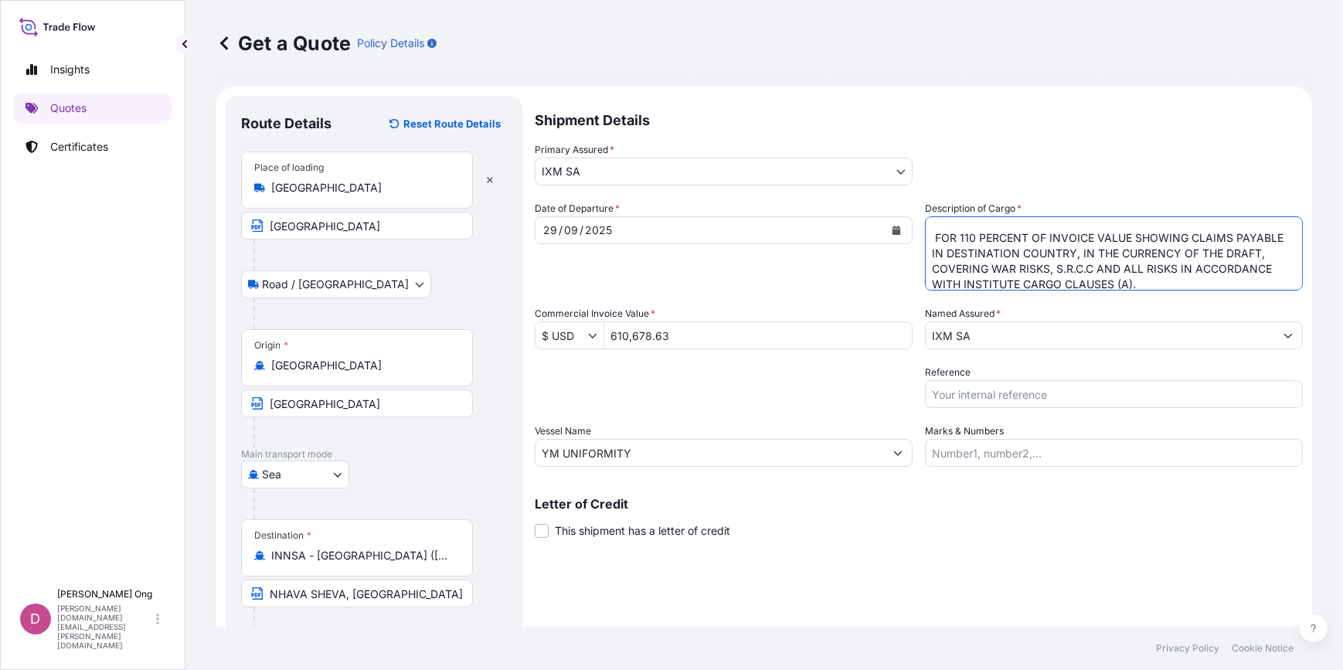
click at [929, 236] on textarea "ZINC INGOTS QUANTITY: 199.993 MT ASSURED BY IXM S.A. FOR 110 PERCENT OF INVOICE…" at bounding box center [1114, 253] width 378 height 74
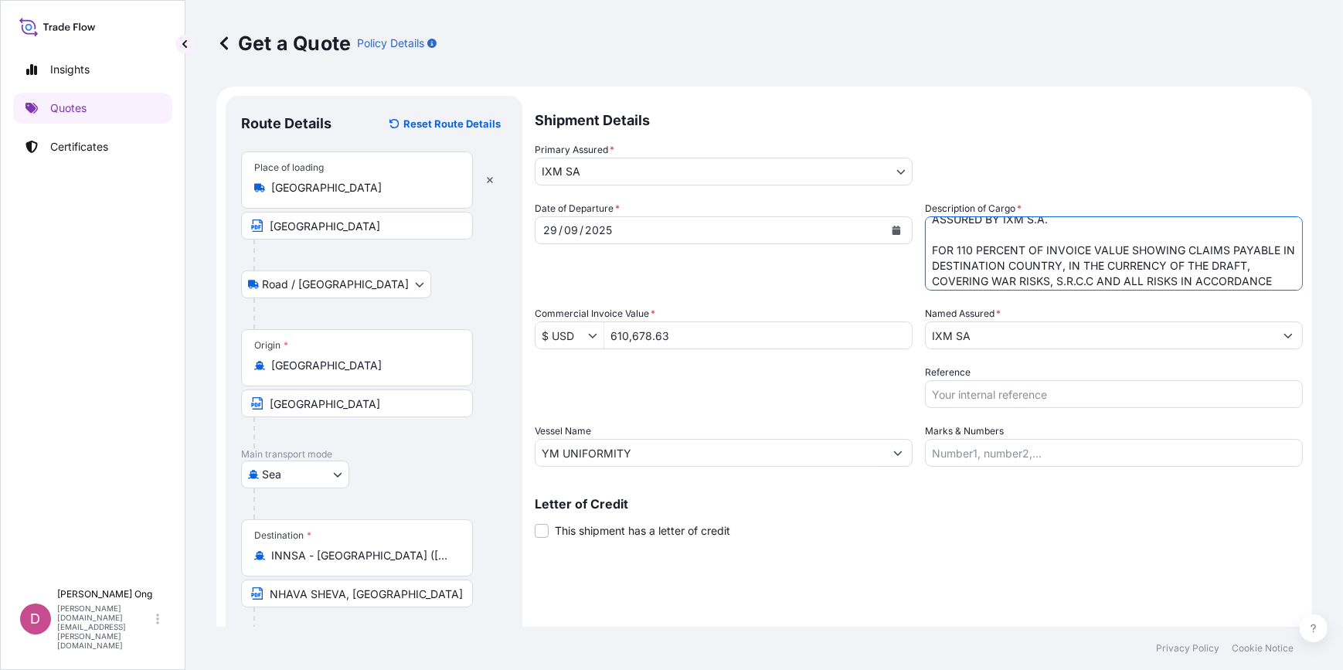
scroll to position [63, 0]
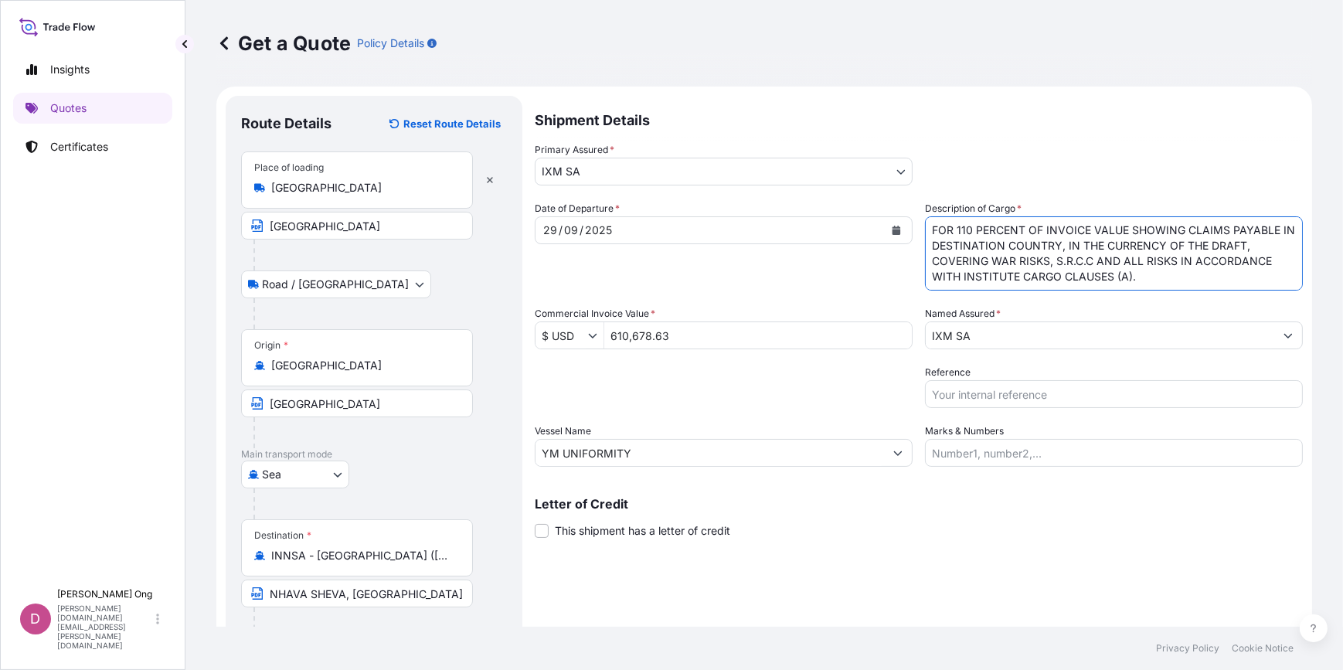
click at [1152, 278] on textarea "ZINC INGOTS QUANTITY: 199.993 MT ASSURED BY IXM S.A. FOR 110 PERCENT OF INVOICE…" at bounding box center [1114, 253] width 378 height 74
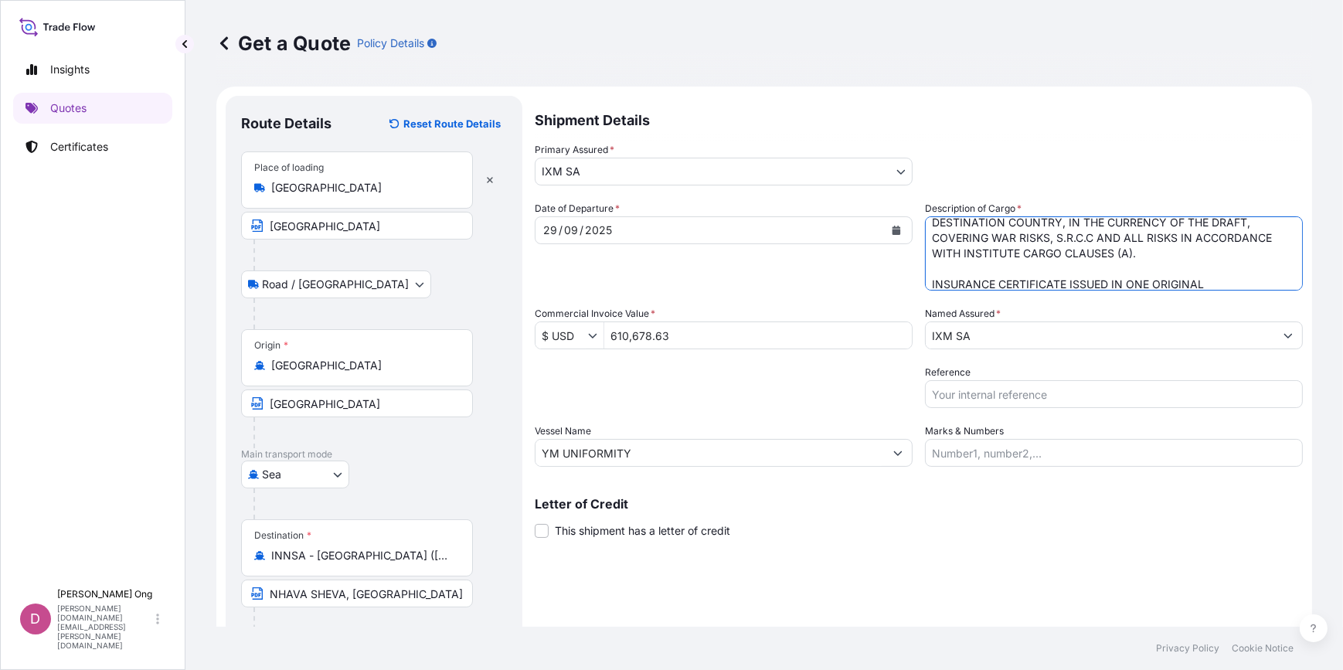
type textarea "ZINC INGOTS QUANTITY: 199.993 MT ASSURED BY IXM S.A. FOR 110 PERCENT OF INVOICE…"
click at [916, 504] on p "Letter of Credit" at bounding box center [919, 504] width 768 height 12
click at [1043, 393] on input "Reference" at bounding box center [1114, 394] width 378 height 28
drag, startPoint x: 992, startPoint y: 393, endPoint x: 1069, endPoint y: 358, distance: 84.7
click at [992, 393] on input "Reference" at bounding box center [1114, 394] width 378 height 28
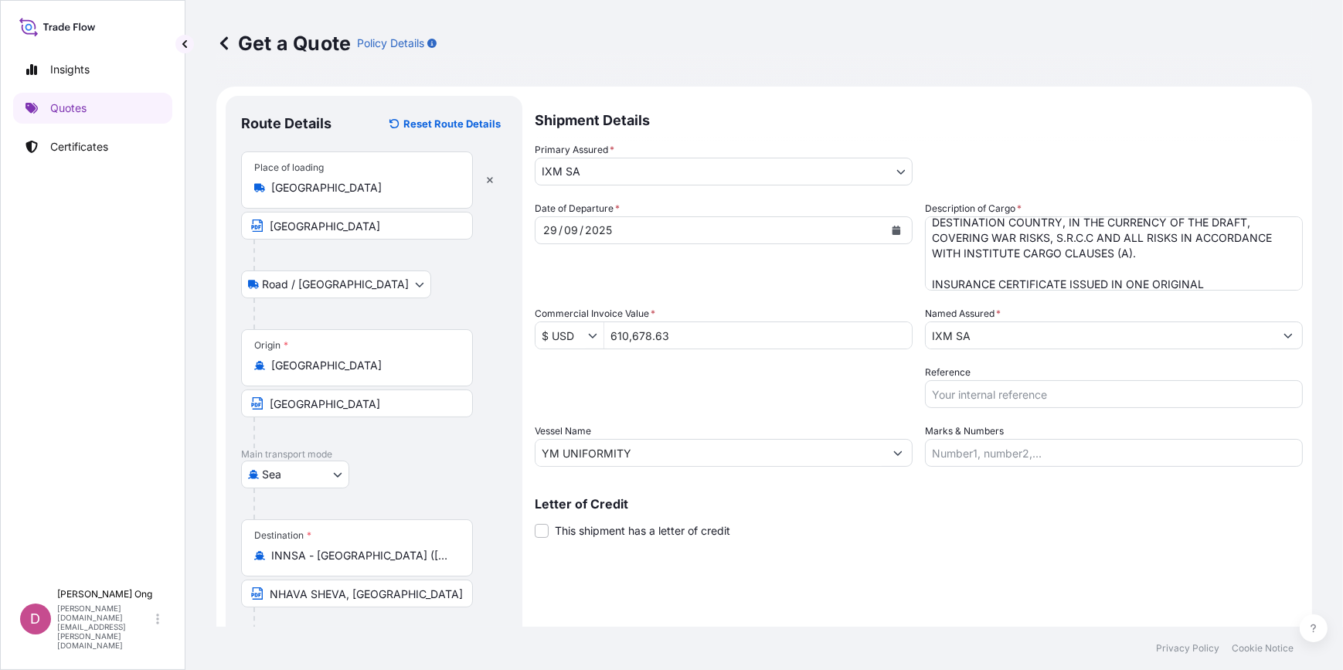
click at [1071, 396] on input "Reference" at bounding box center [1114, 394] width 378 height 28
paste input "CHCM10-92258"
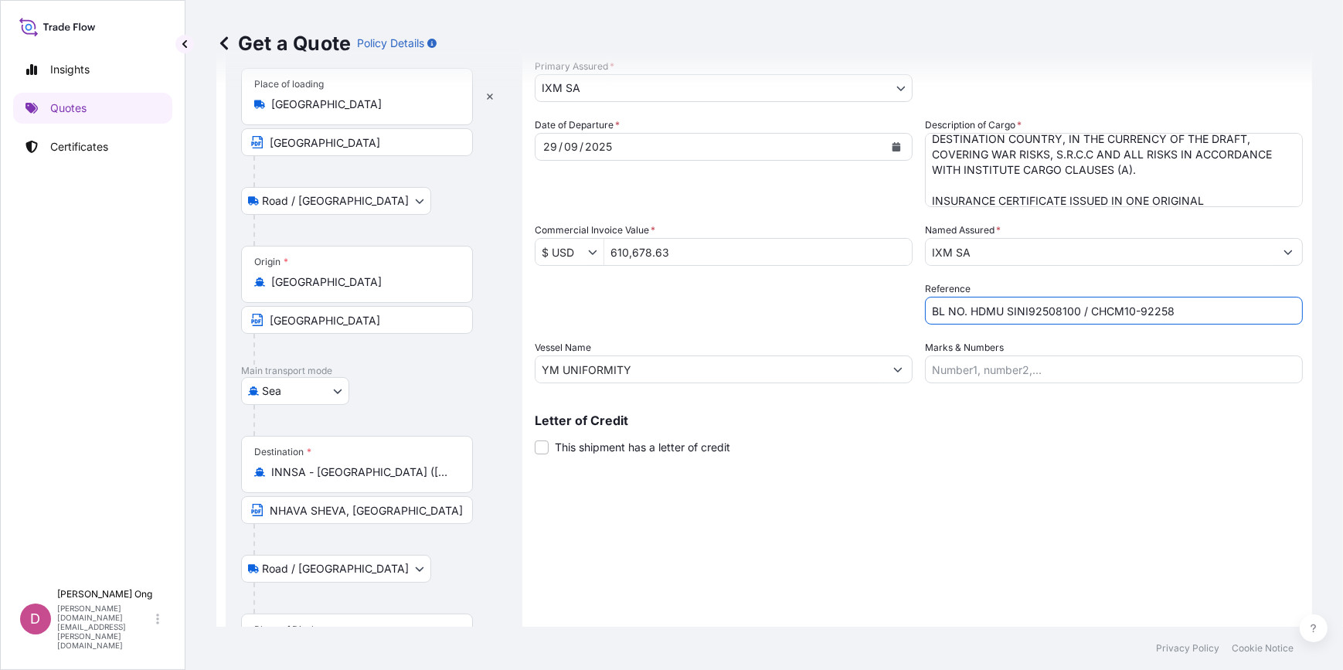
scroll to position [182, 0]
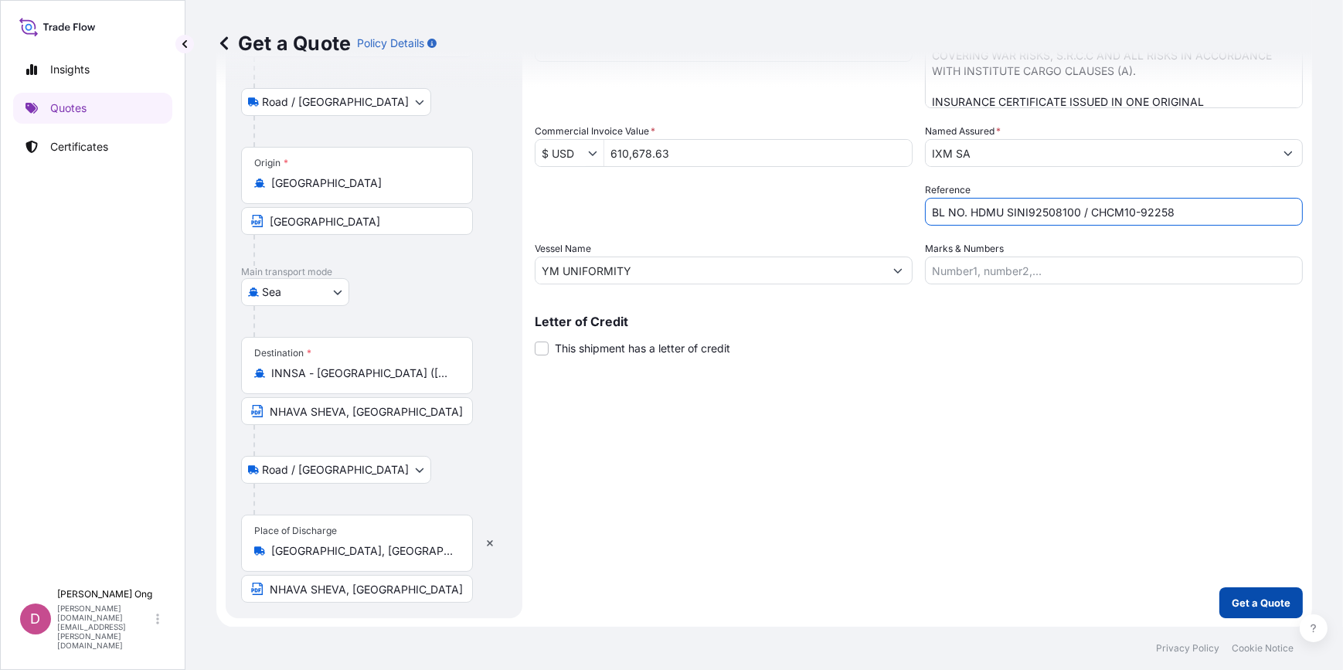
type input "BL NO. HDMU SINI92508100 / CHCM10-92258"
click at [1268, 606] on p "Get a Quote" at bounding box center [1260, 602] width 59 height 15
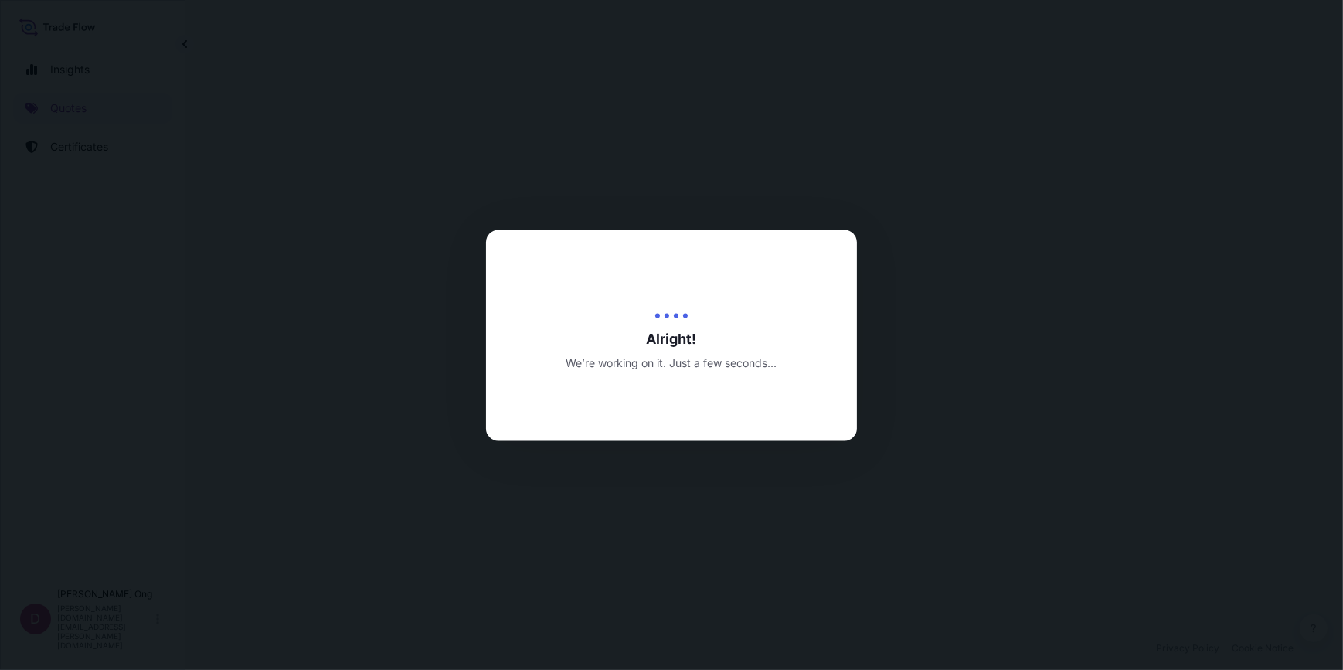
select select "Road / [GEOGRAPHIC_DATA]"
select select "Sea"
select select "Road / [GEOGRAPHIC_DATA]"
select select "31846"
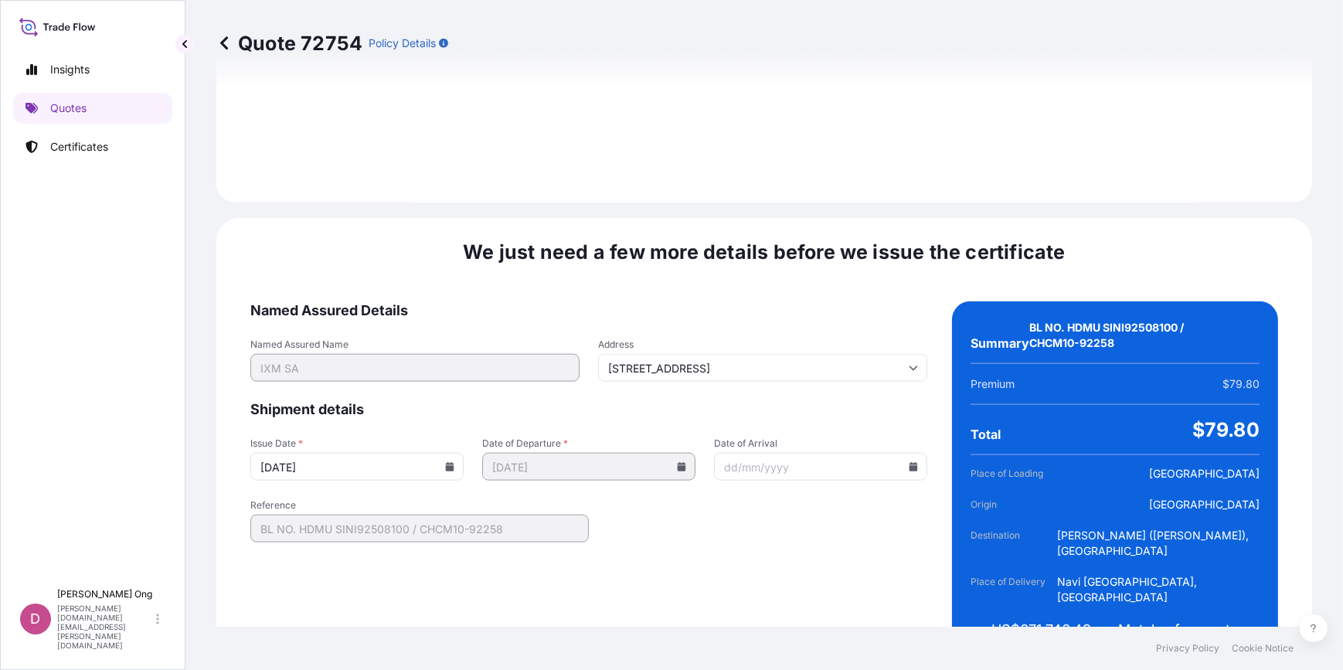
scroll to position [2185, 0]
click at [448, 461] on icon at bounding box center [450, 465] width 8 height 9
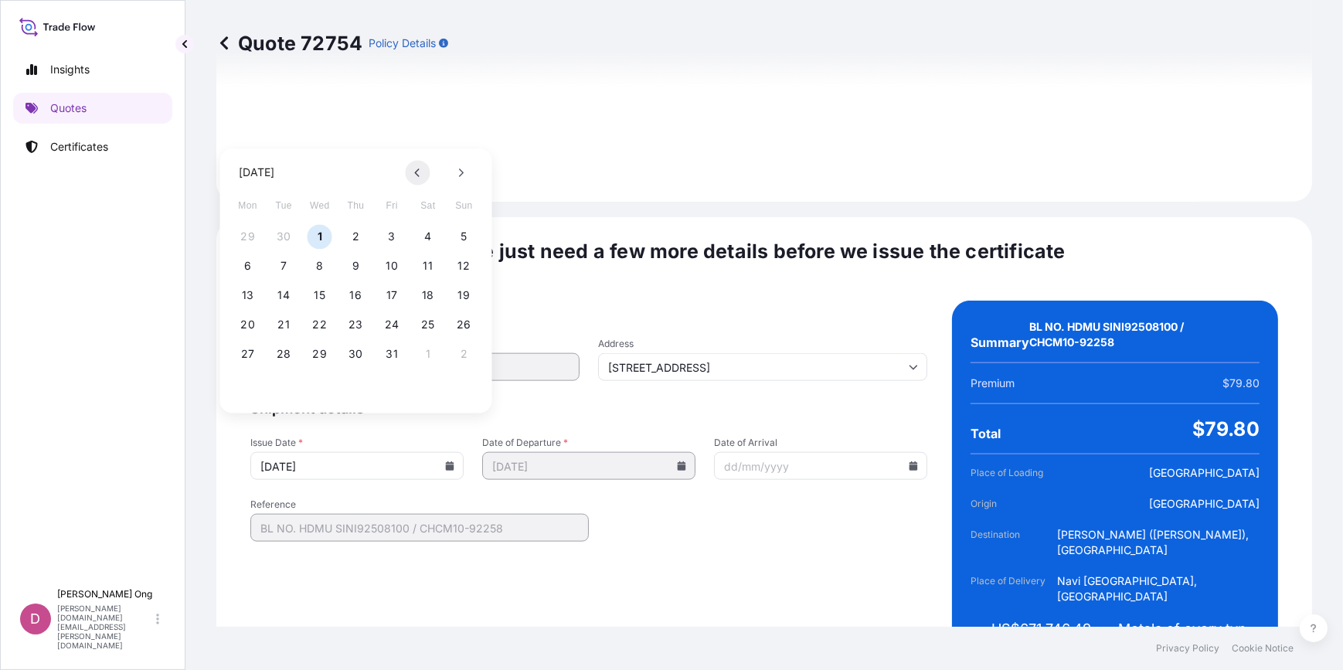
click at [414, 171] on button at bounding box center [418, 172] width 25 height 25
click at [247, 352] on button "29" at bounding box center [248, 353] width 25 height 25
type input "[DATE]"
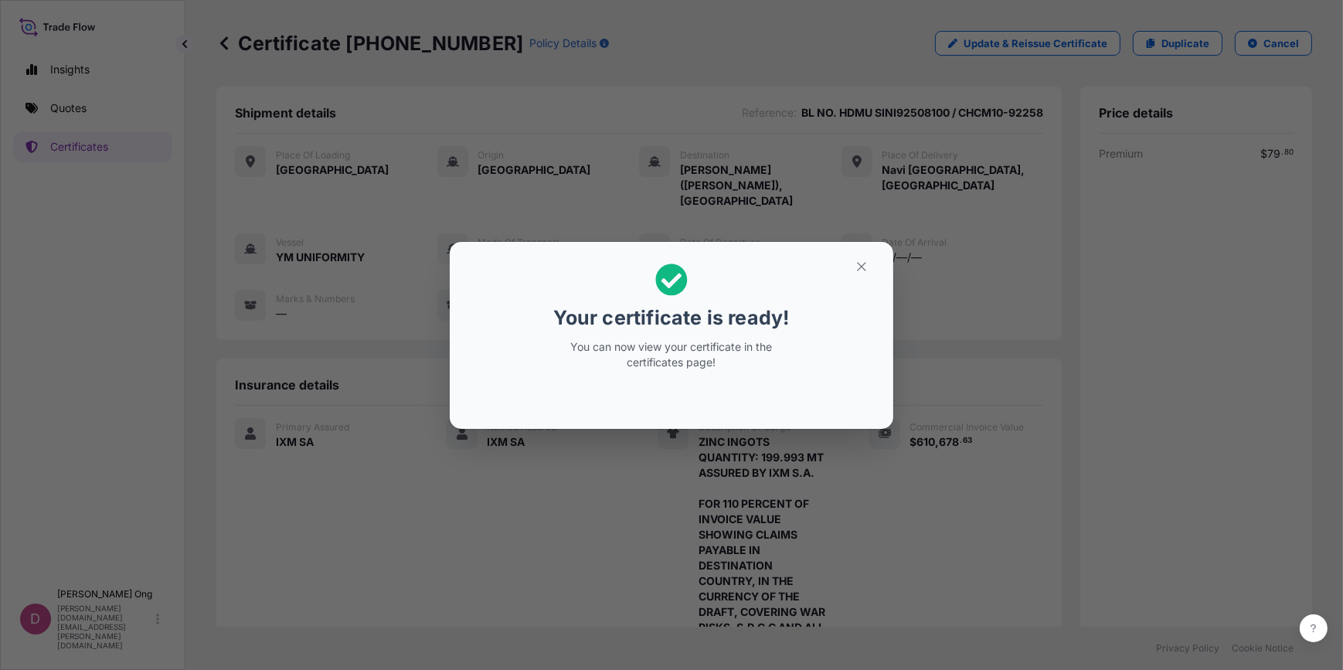
click at [880, 269] on button "button" at bounding box center [861, 266] width 39 height 25
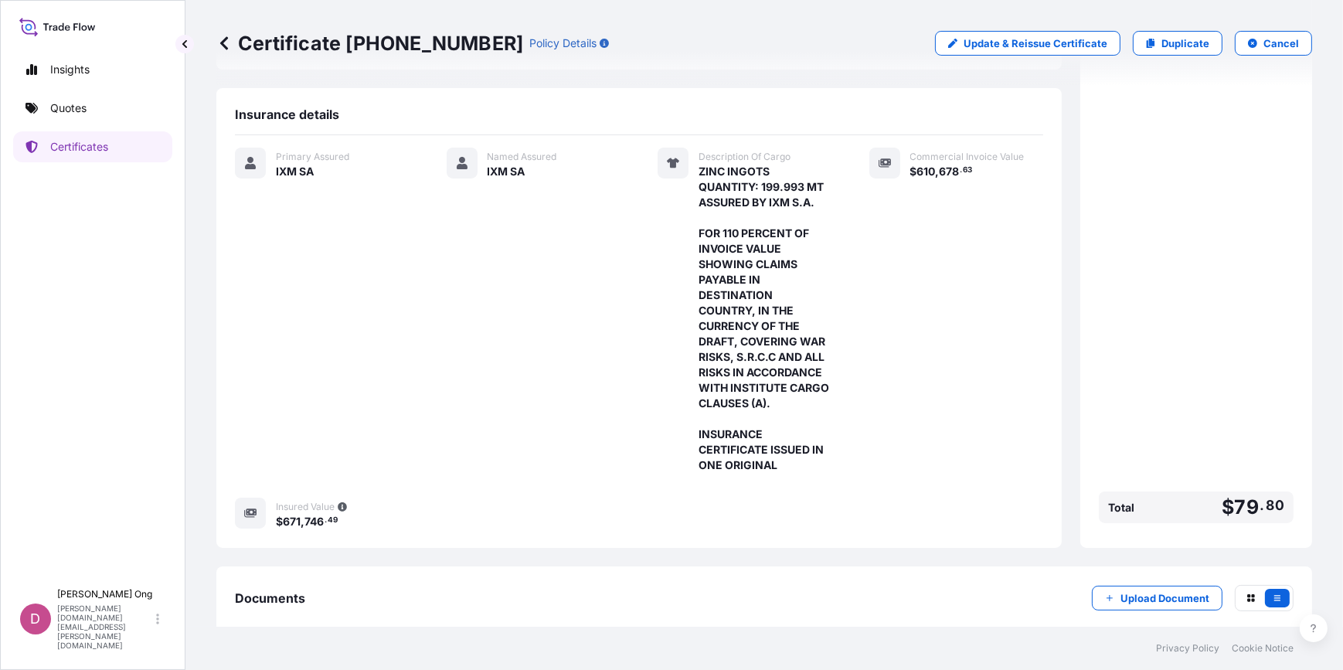
scroll to position [338, 0]
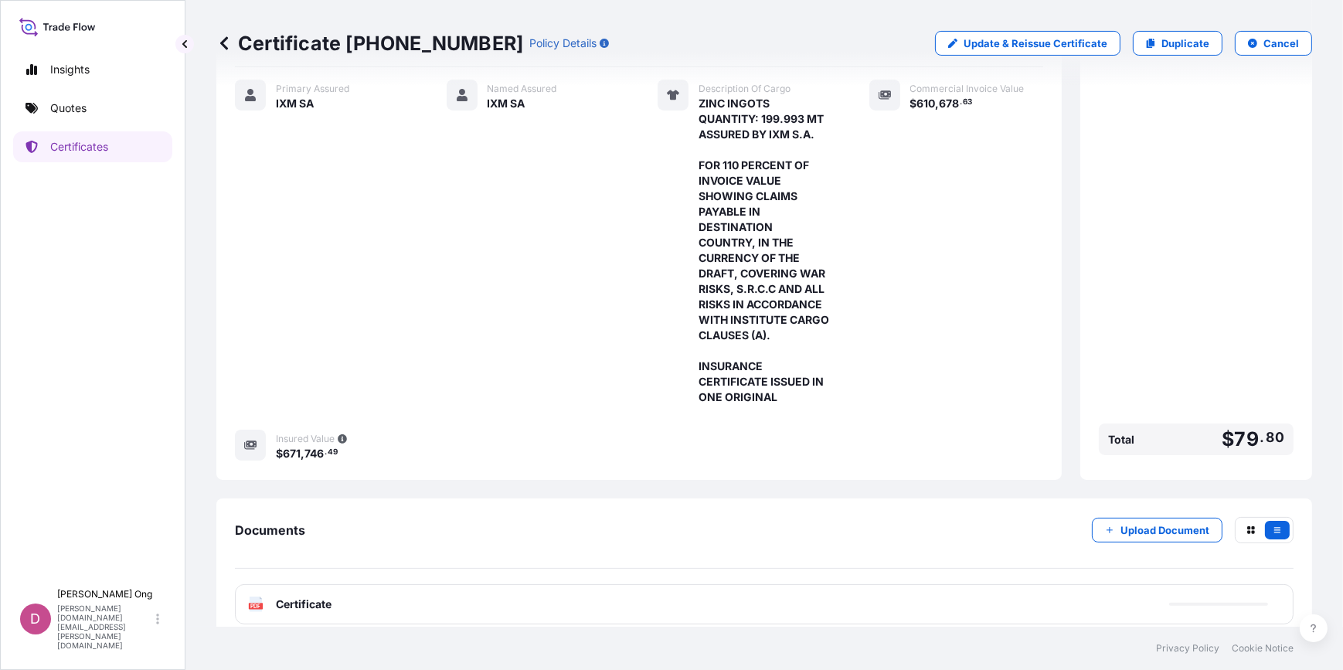
click at [648, 584] on div "PDF Certificate" at bounding box center [764, 604] width 1058 height 40
click at [548, 592] on div "PDF Certificate" at bounding box center [764, 604] width 1058 height 40
click at [591, 586] on div "PDF Certificate" at bounding box center [764, 604] width 1058 height 40
click at [654, 587] on div "PDF Certificate" at bounding box center [764, 604] width 1058 height 40
click at [657, 591] on div "PDF Certificate" at bounding box center [764, 604] width 1058 height 40
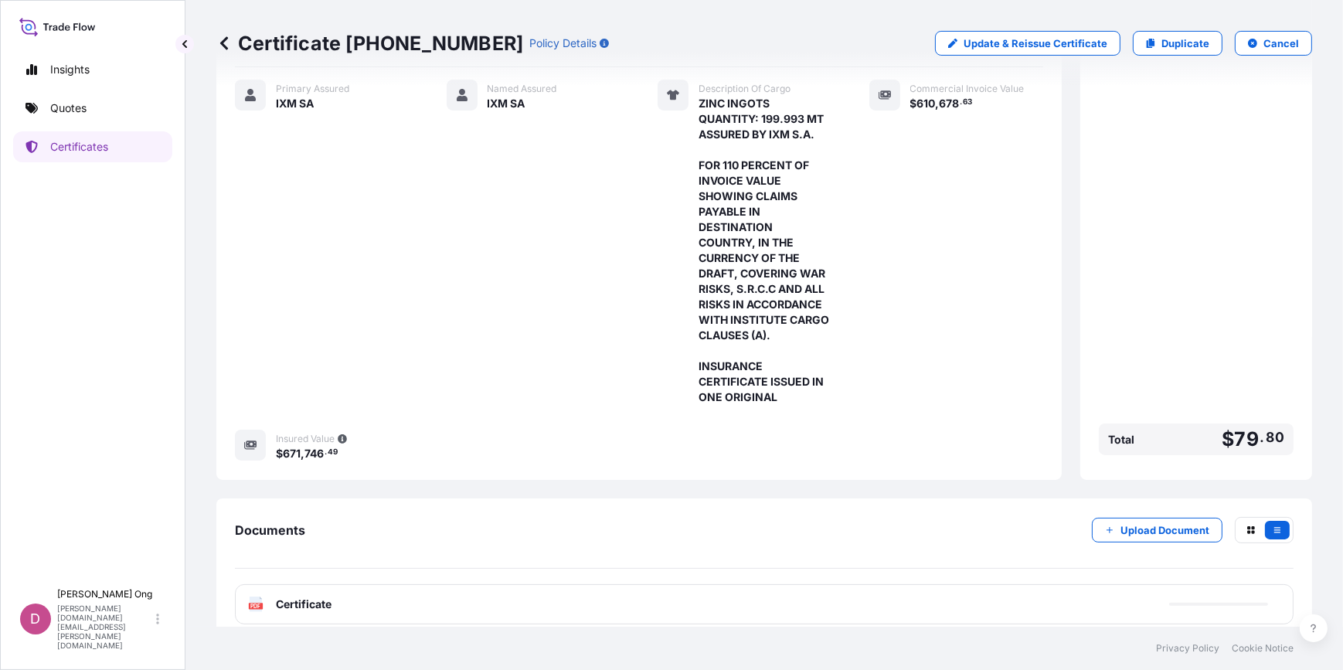
click at [671, 588] on div "PDF Certificate" at bounding box center [764, 604] width 1058 height 40
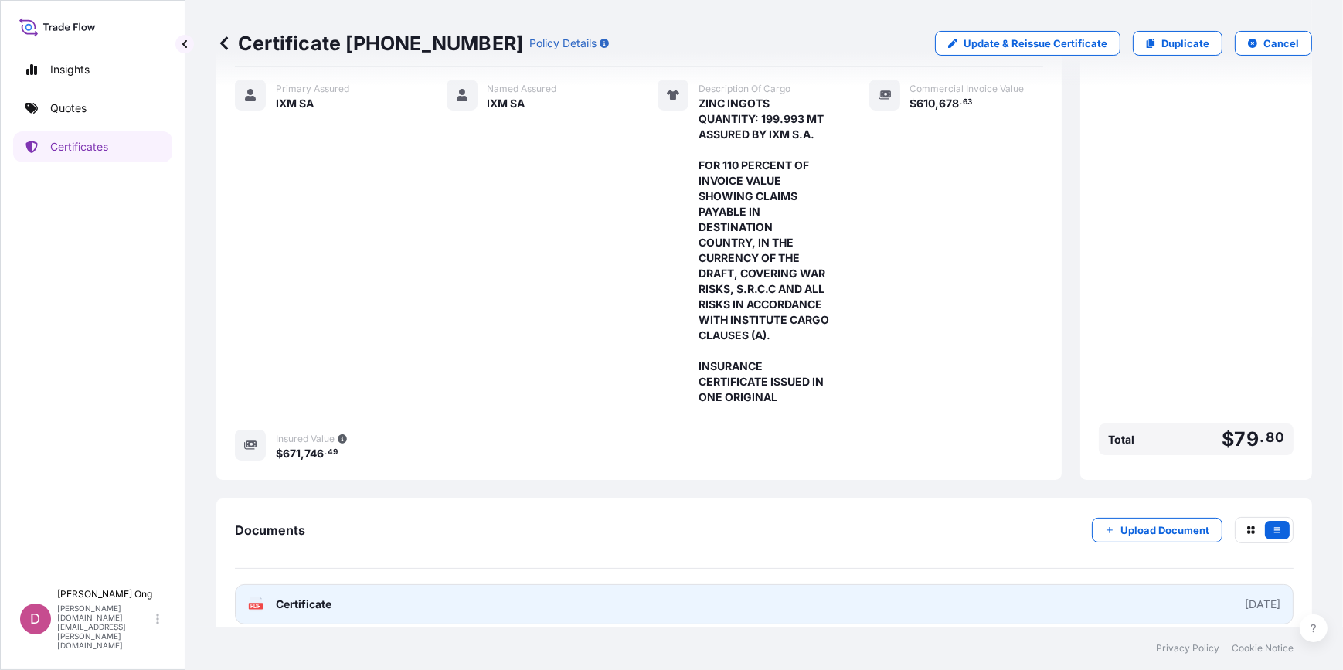
click at [671, 588] on link "PDF Certificate [DATE]" at bounding box center [764, 604] width 1058 height 40
